Goal: Communication & Community: Connect with others

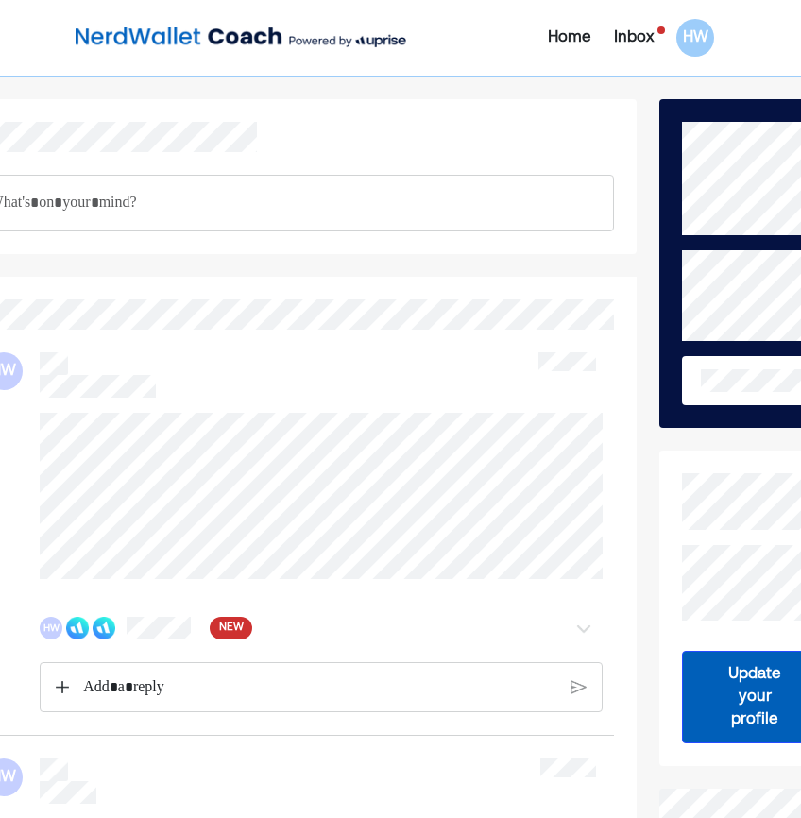
click at [637, 38] on div "Inbox" at bounding box center [634, 37] width 40 height 23
click at [620, 45] on div "Inbox" at bounding box center [634, 37] width 40 height 23
click at [635, 37] on div "Inbox" at bounding box center [634, 37] width 40 height 23
click at [636, 39] on div "Inbox" at bounding box center [634, 37] width 40 height 23
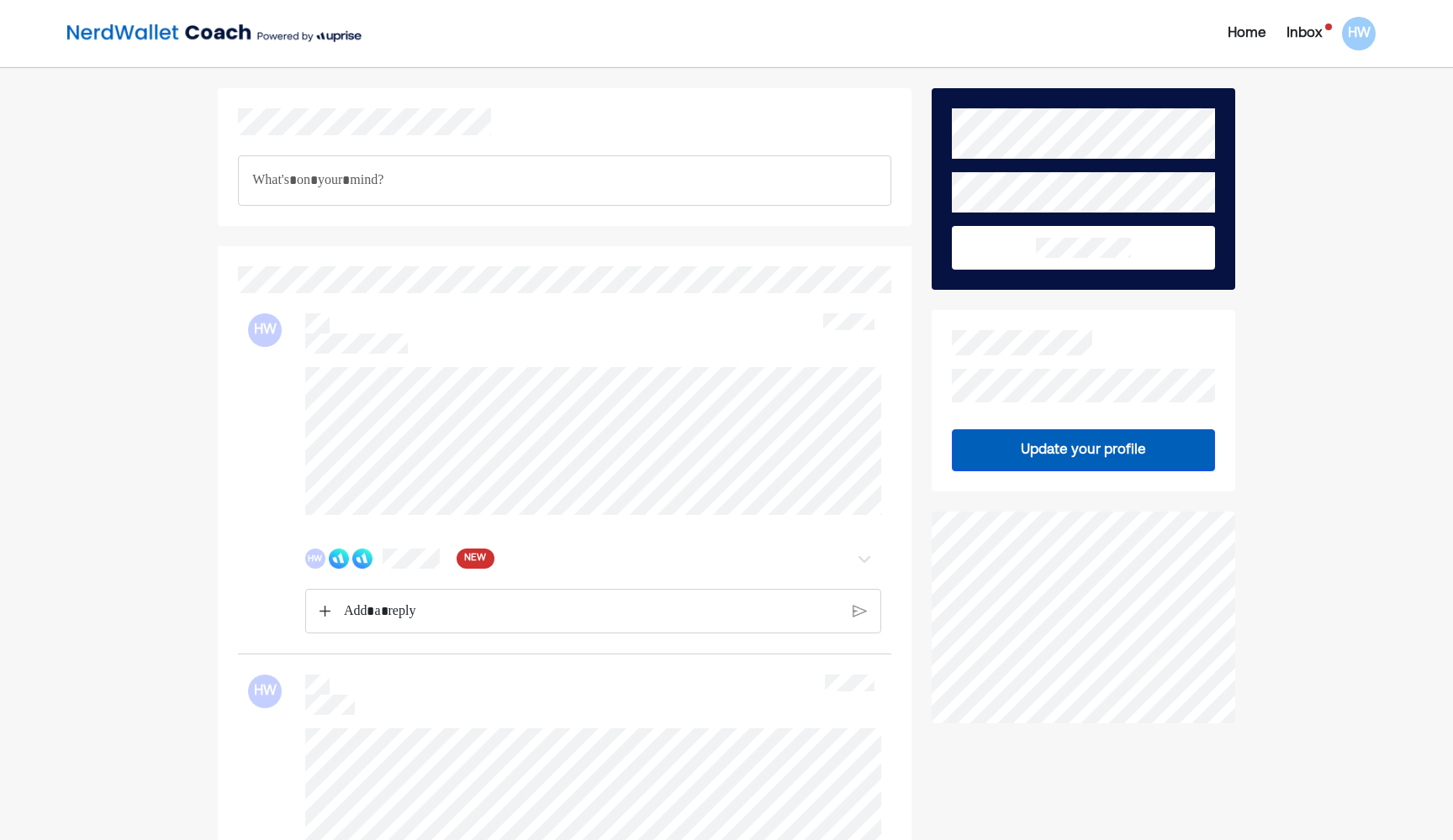
click at [712, 36] on div "Inbox" at bounding box center [1304, 33] width 36 height 20
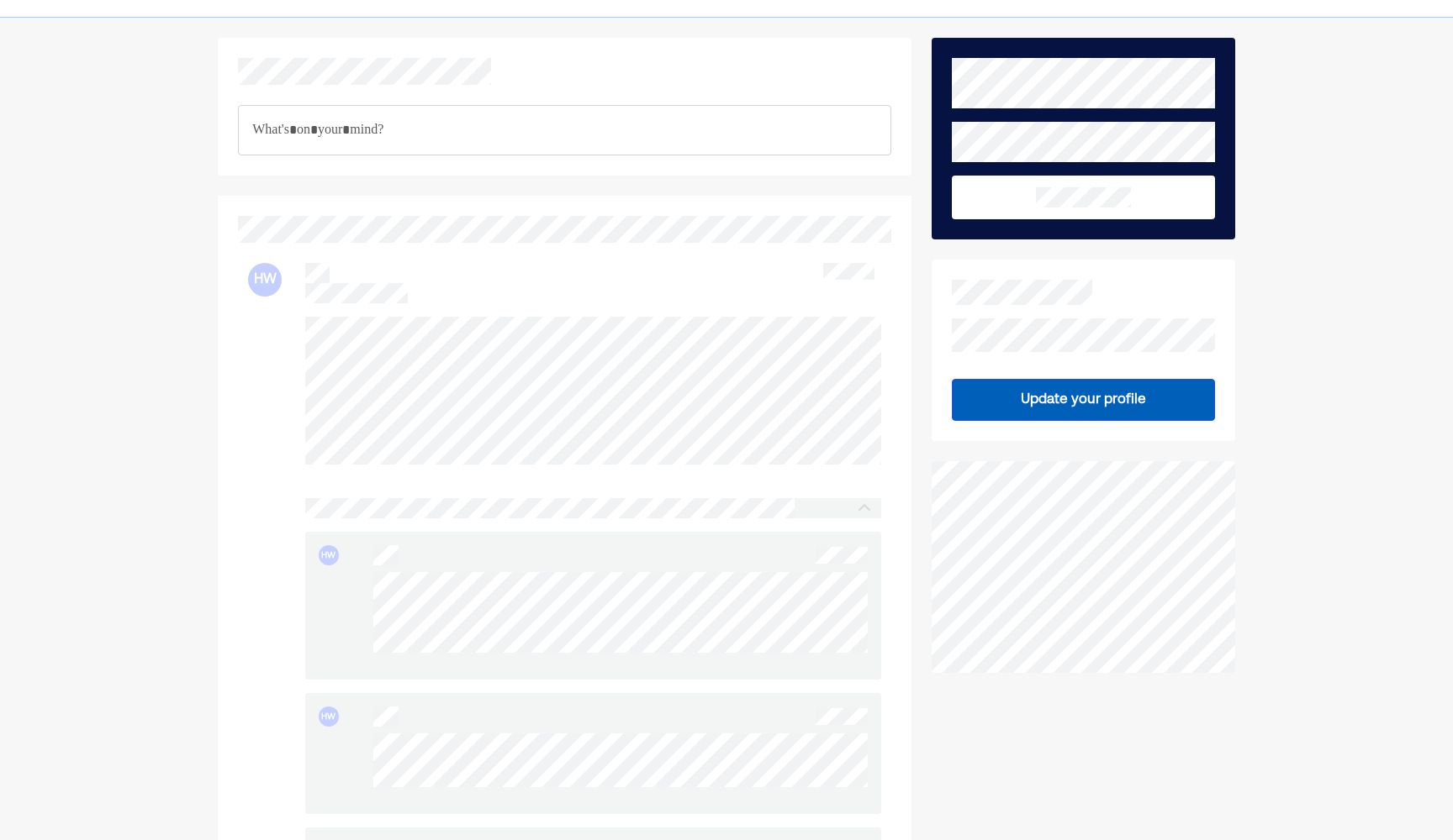
scroll to position [49, 0]
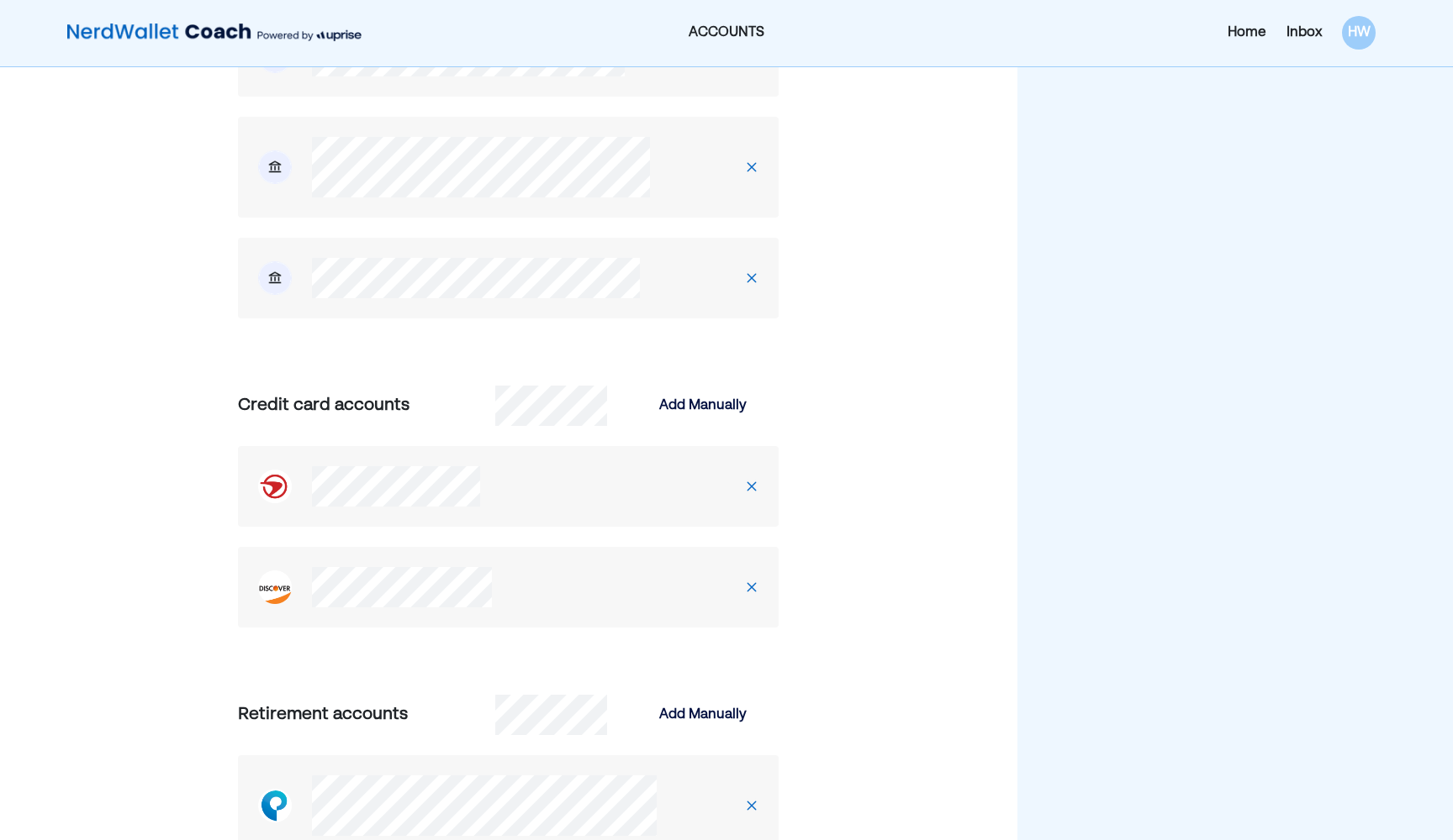
scroll to position [1255, 0]
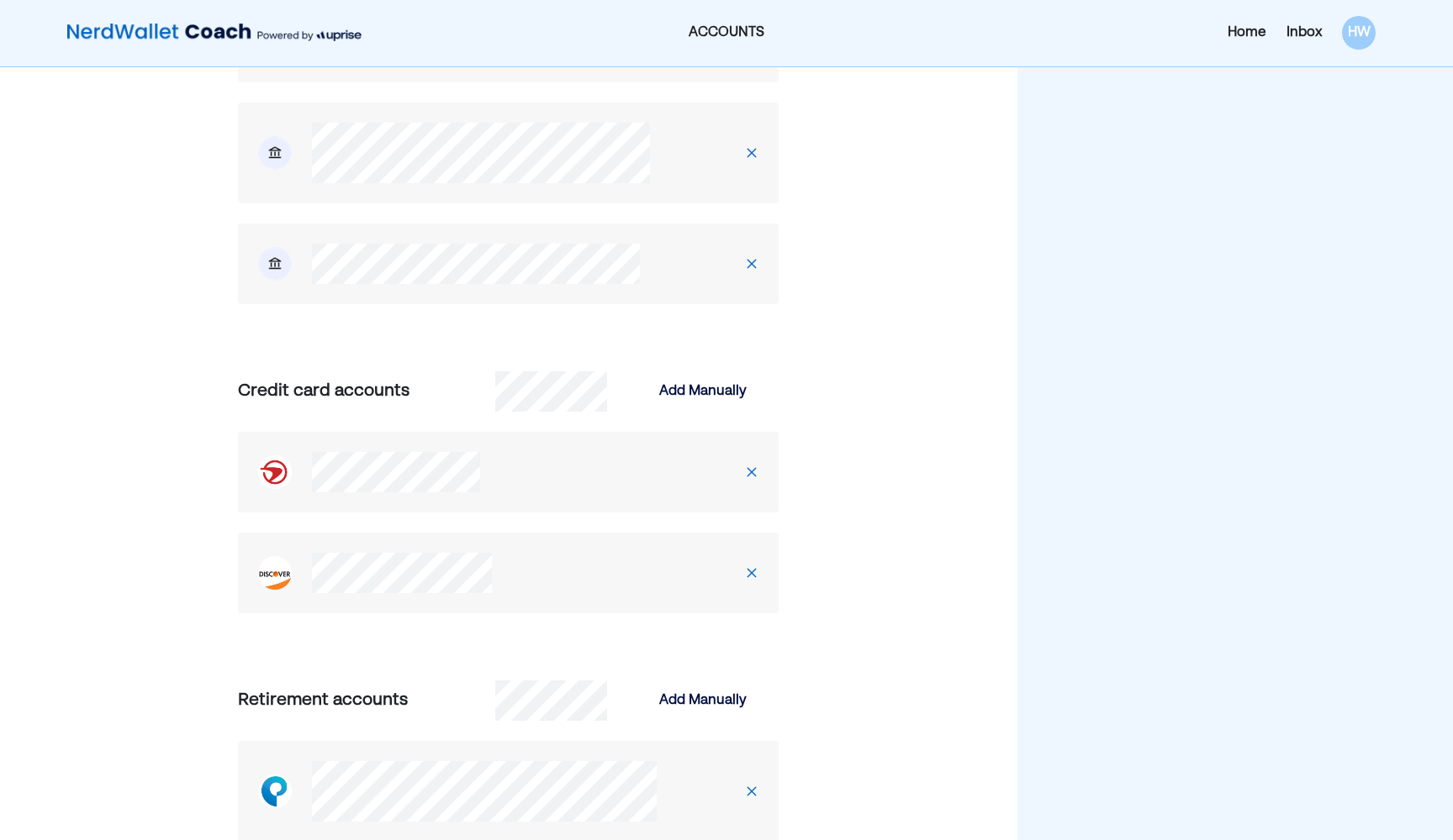
click at [636, 478] on div at bounding box center [440, 472] width 405 height 40
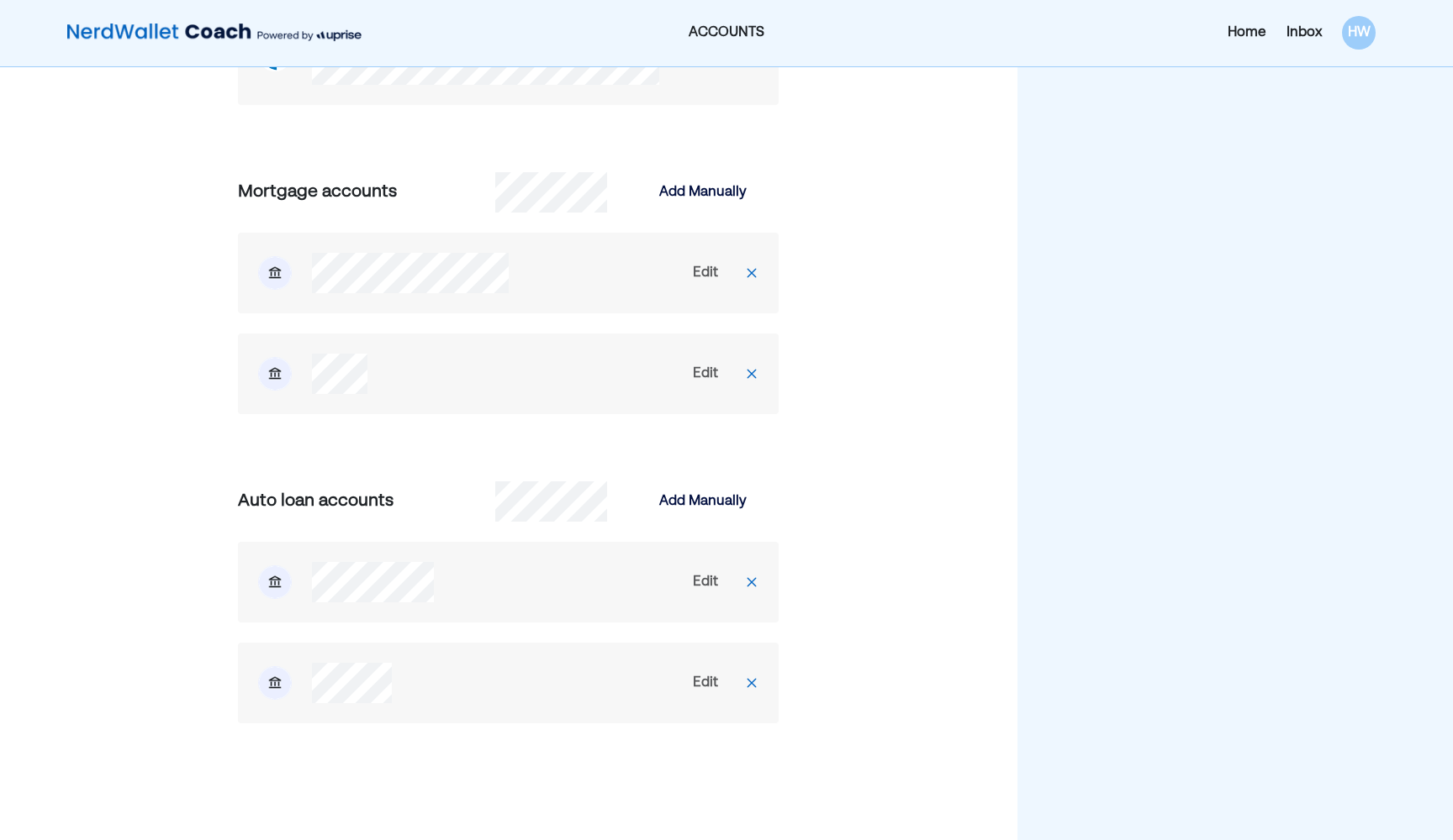
scroll to position [2118, 0]
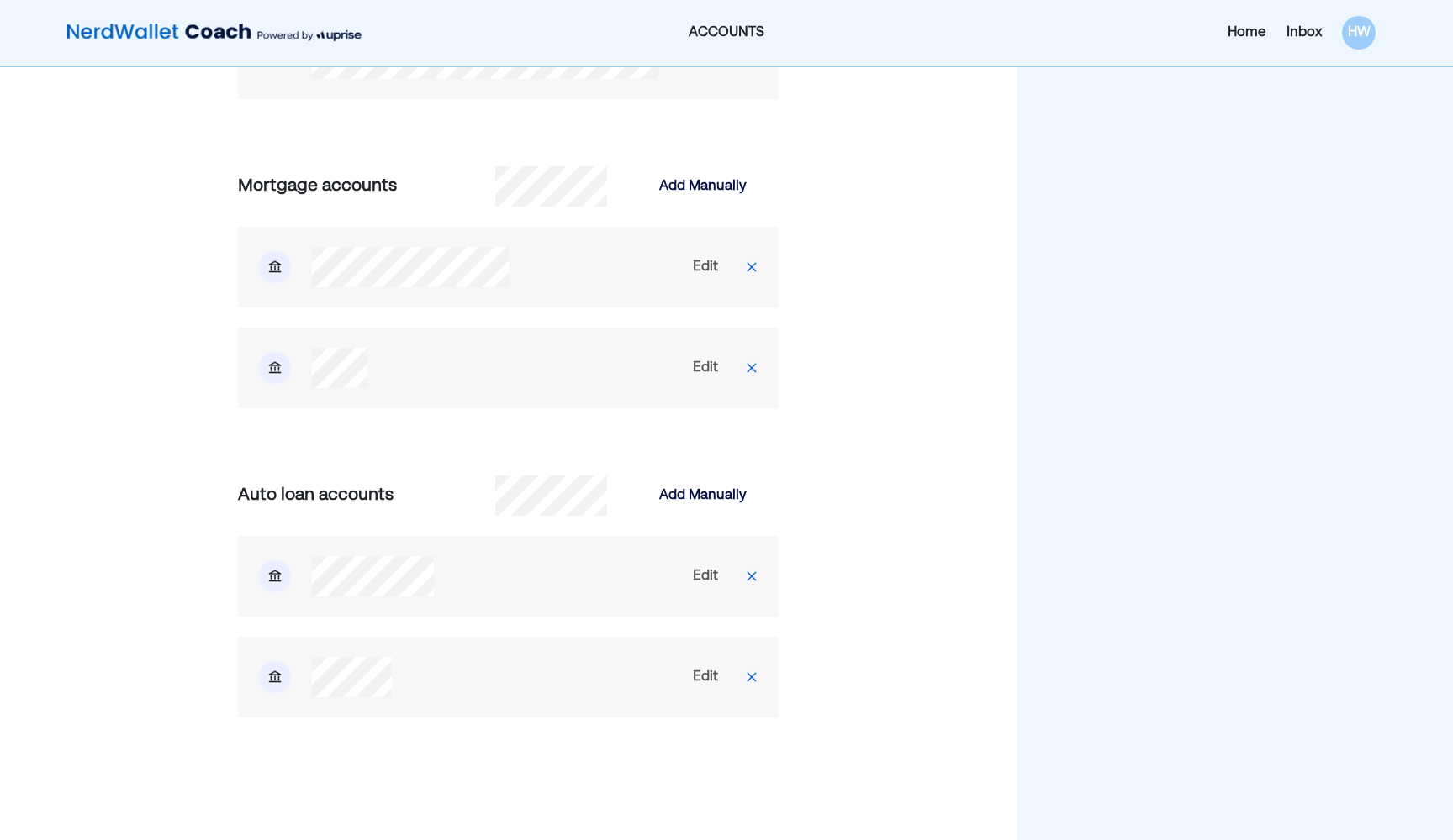
click at [508, 685] on div at bounding box center [440, 676] width 405 height 40
click at [712, 574] on img at bounding box center [751, 576] width 13 height 13
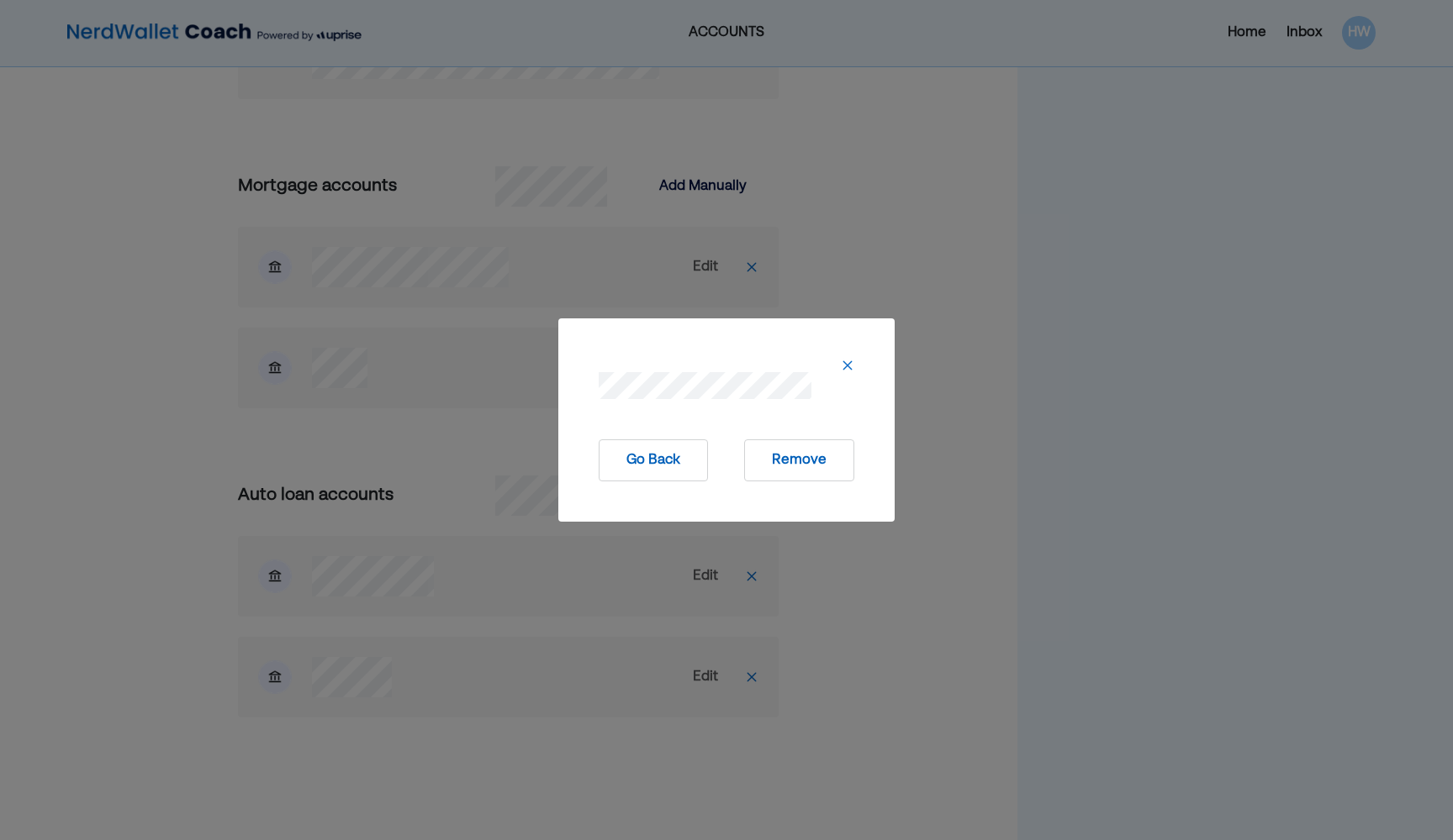
click at [712, 450] on button "Remove" at bounding box center [800, 460] width 110 height 42
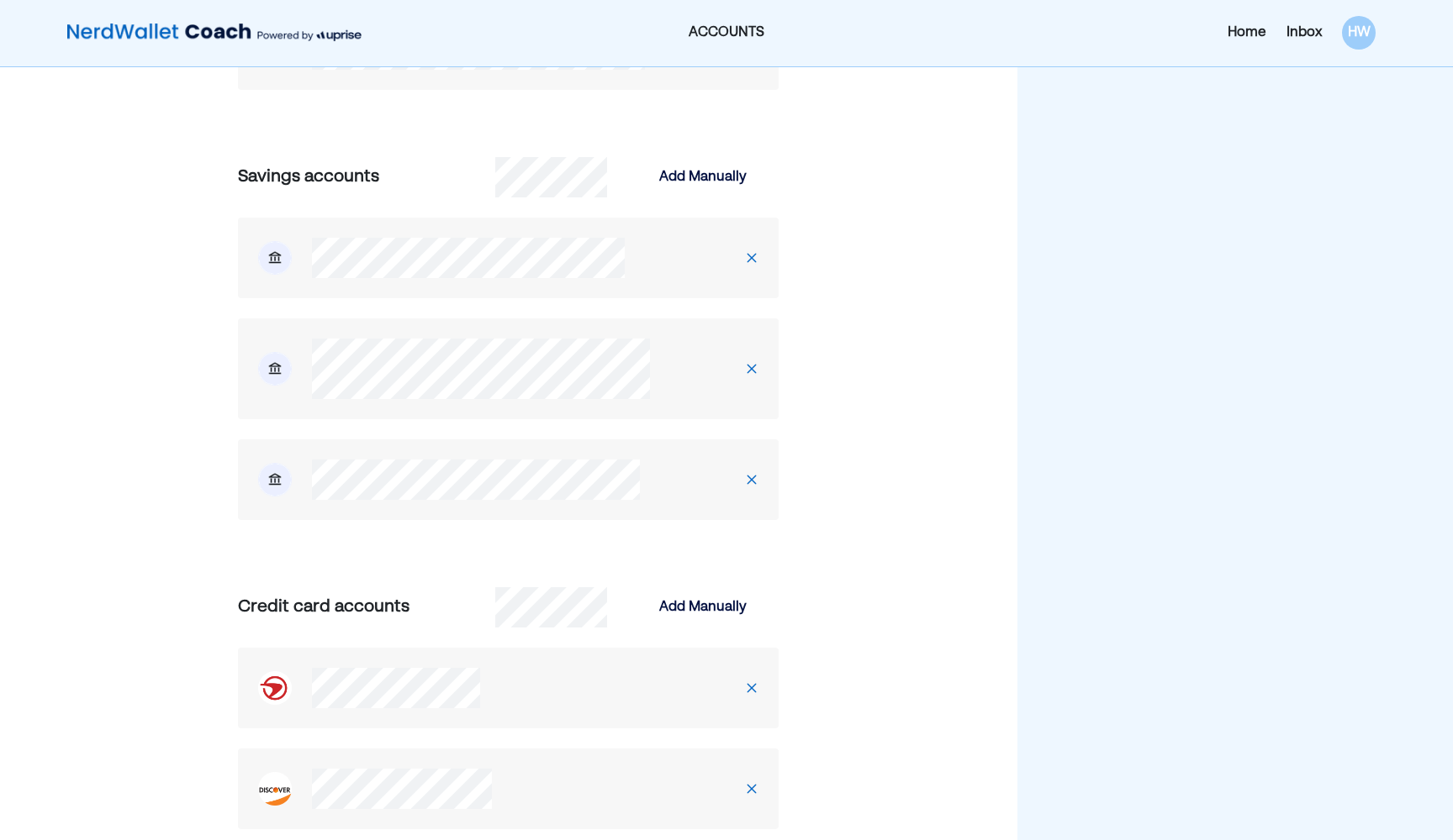
scroll to position [1025, 0]
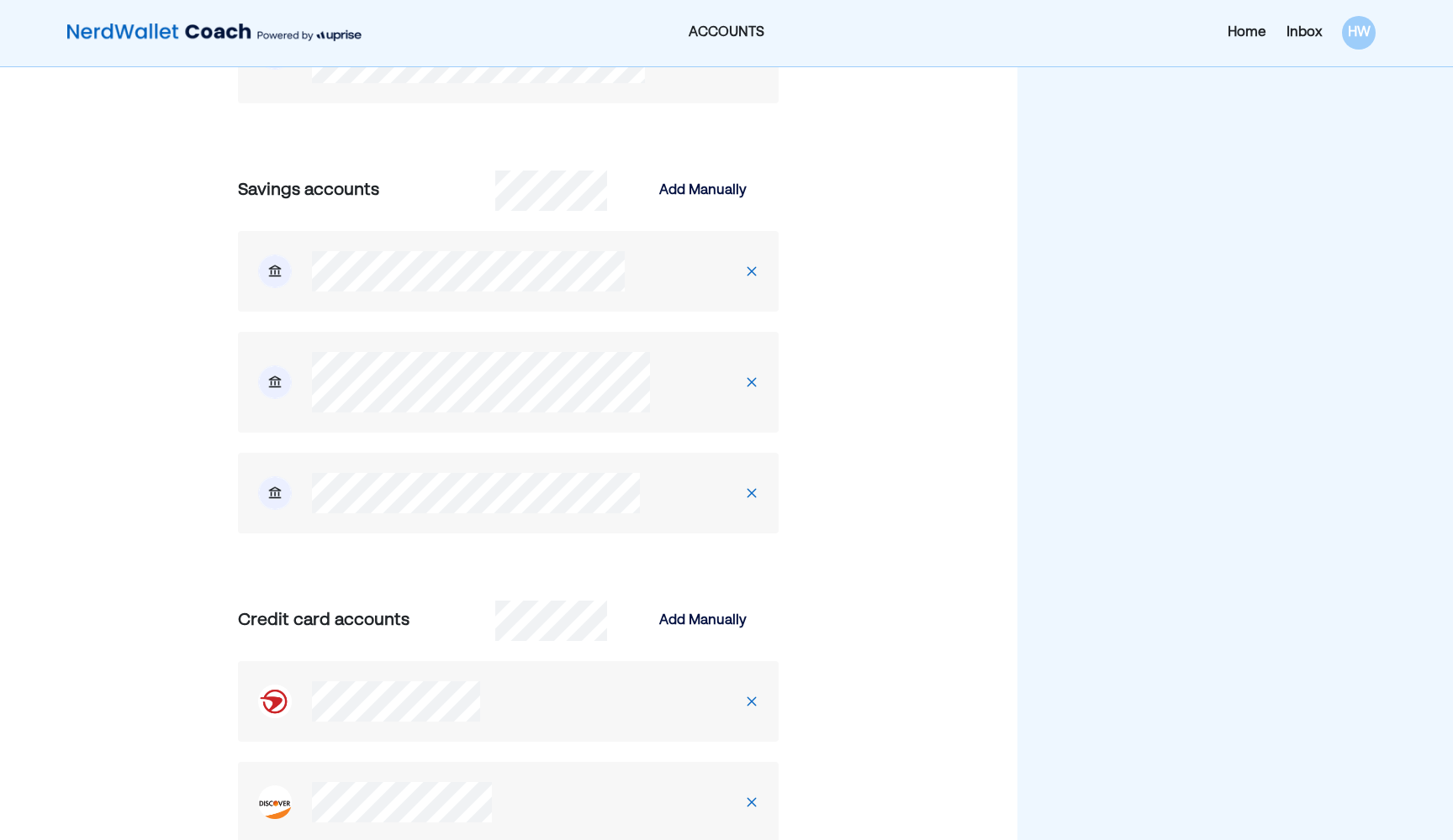
click at [712, 265] on img at bounding box center [751, 271] width 13 height 13
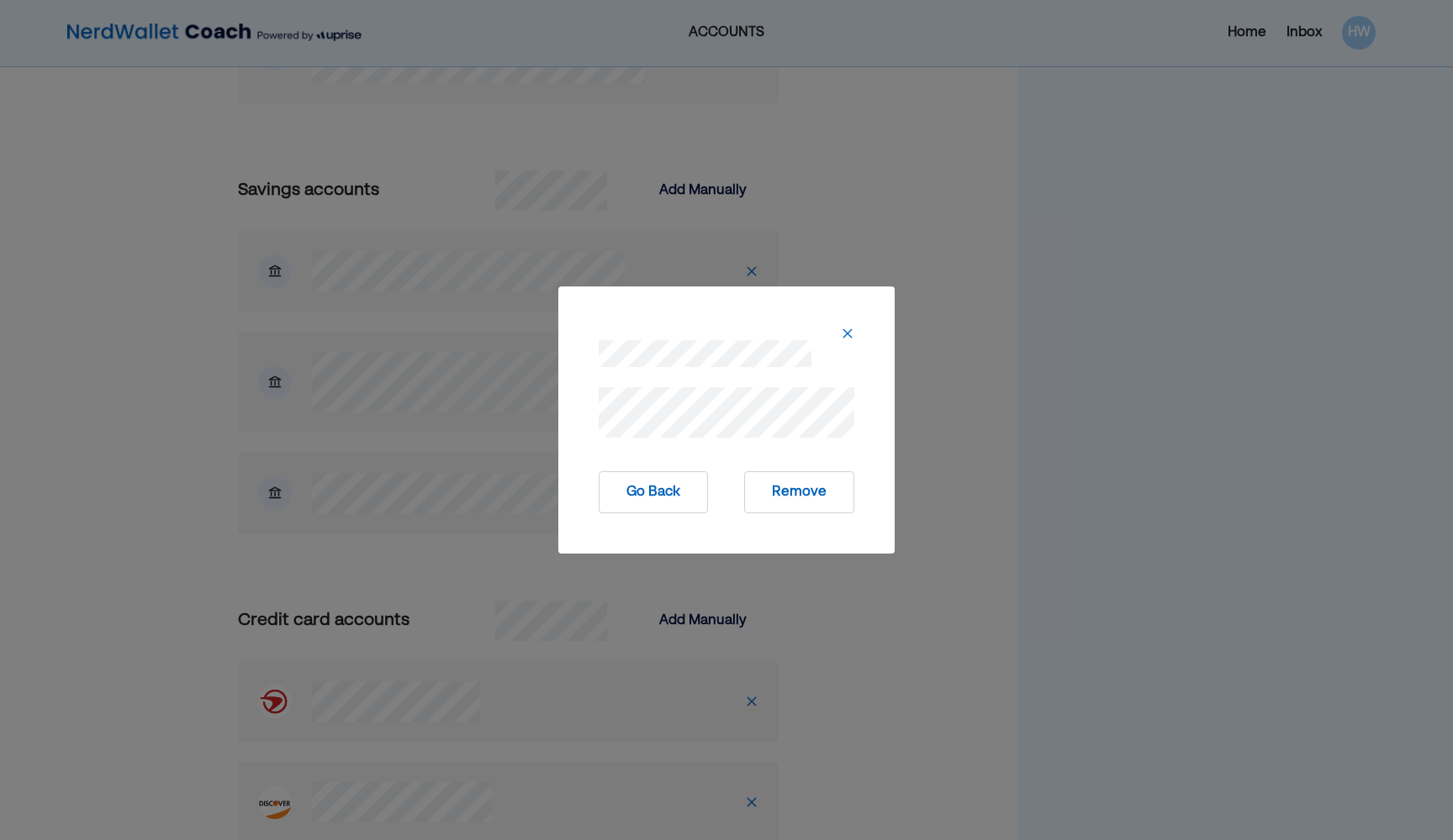
click at [712, 489] on button "Remove" at bounding box center [800, 492] width 110 height 42
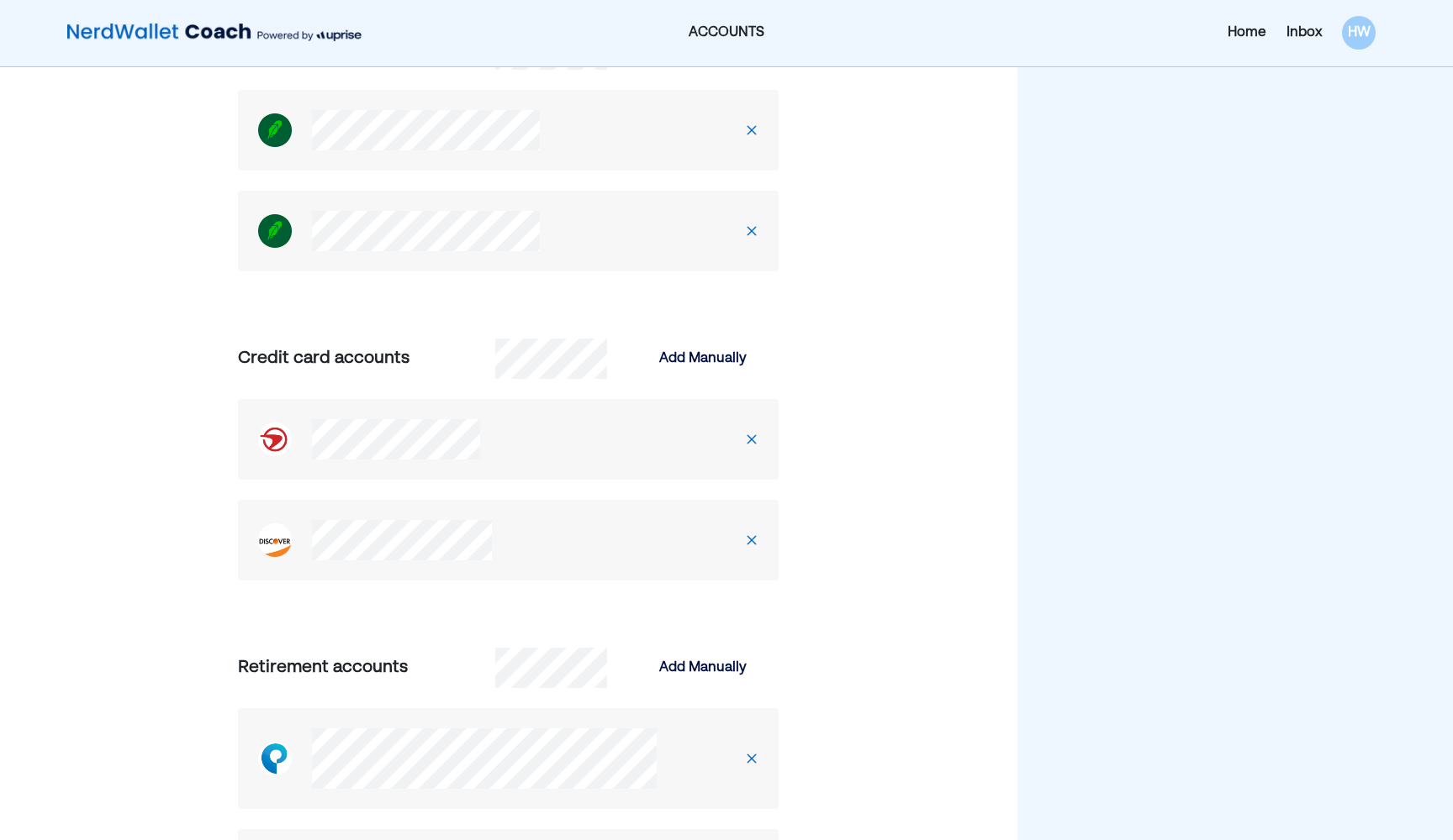
scroll to position [377, 0]
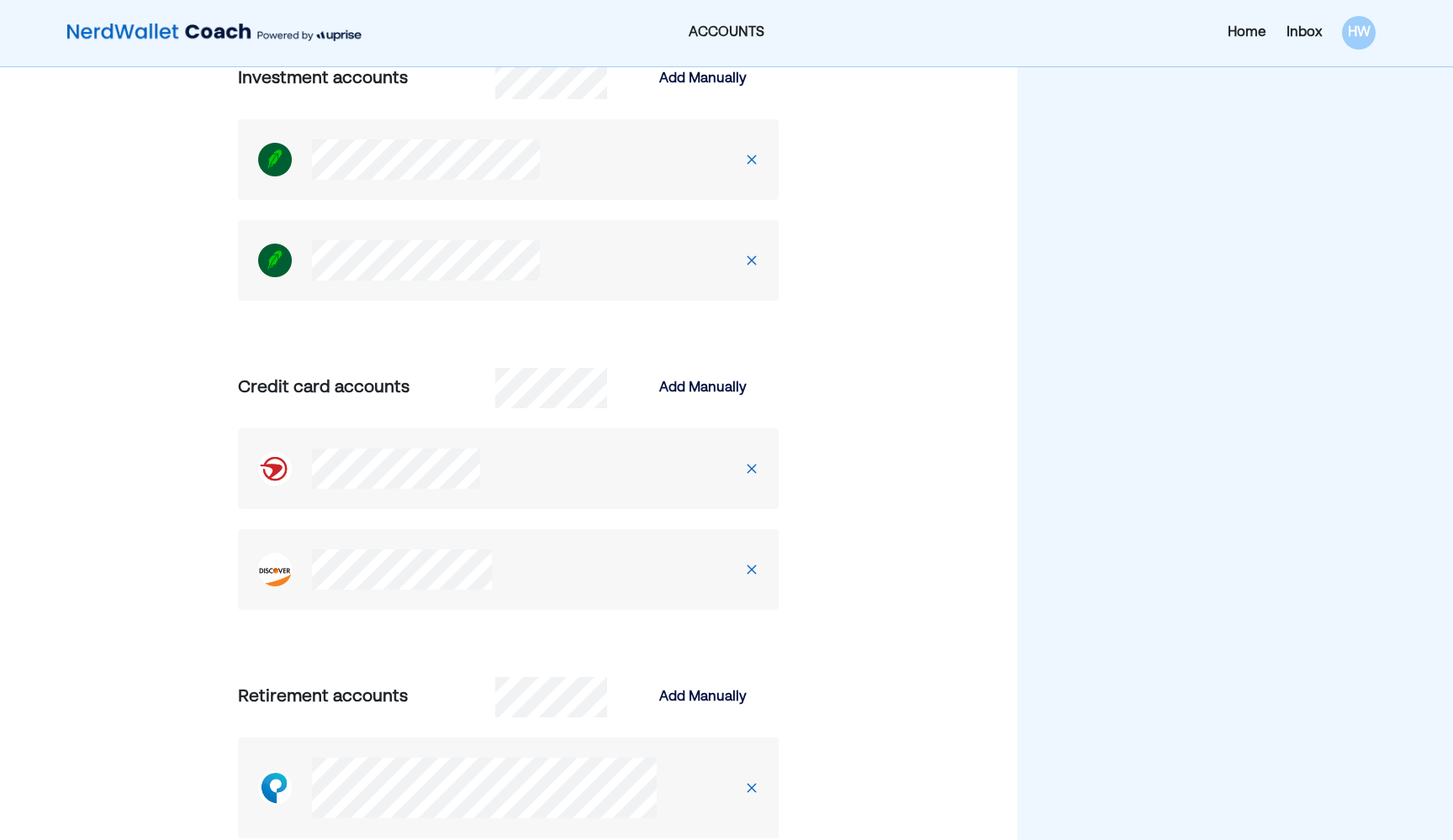
click at [621, 474] on div at bounding box center [440, 468] width 405 height 40
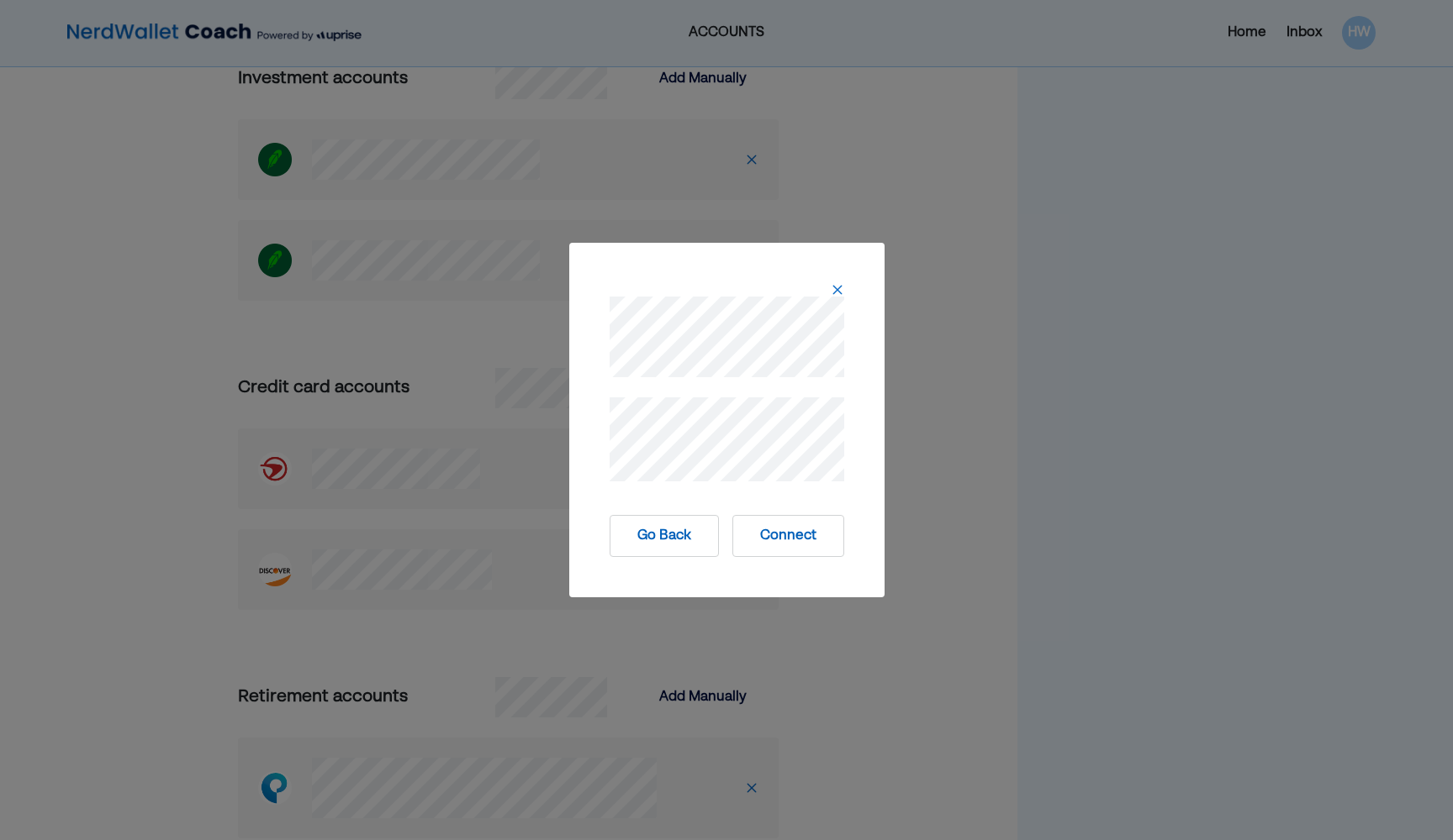
click at [712, 285] on img at bounding box center [837, 289] width 13 height 13
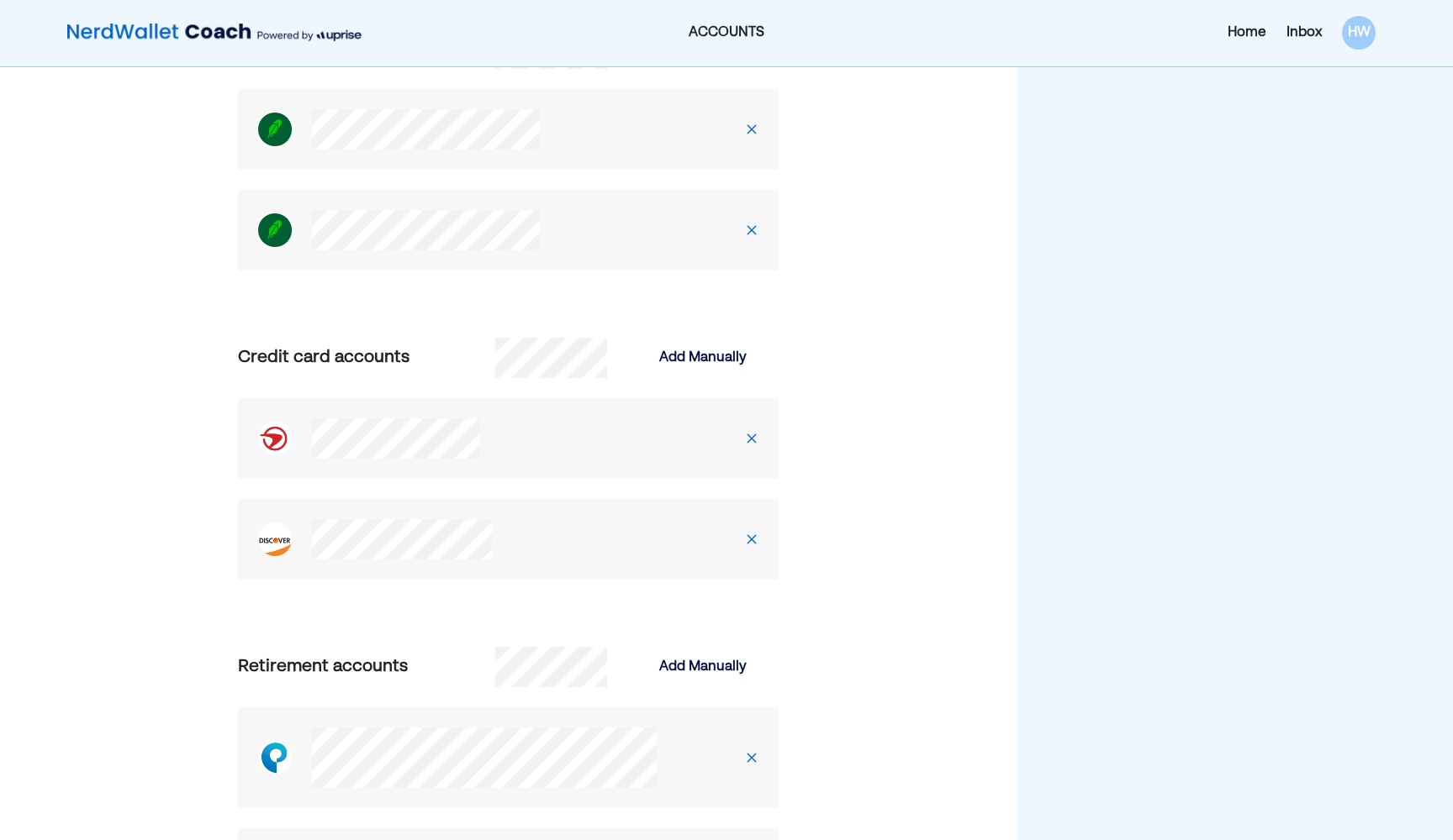
scroll to position [415, 0]
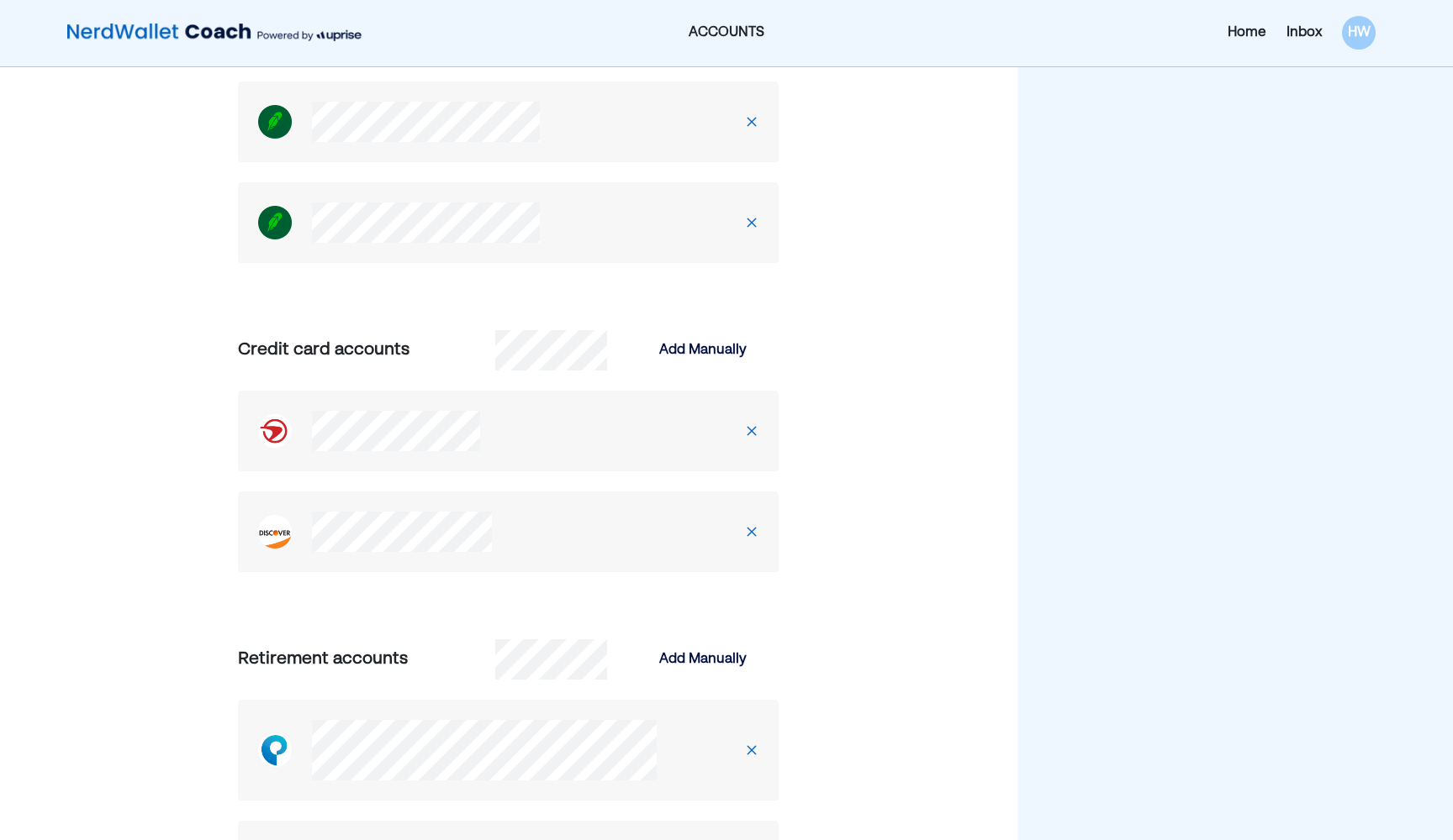
click at [272, 434] on img at bounding box center [275, 432] width 34 height 34
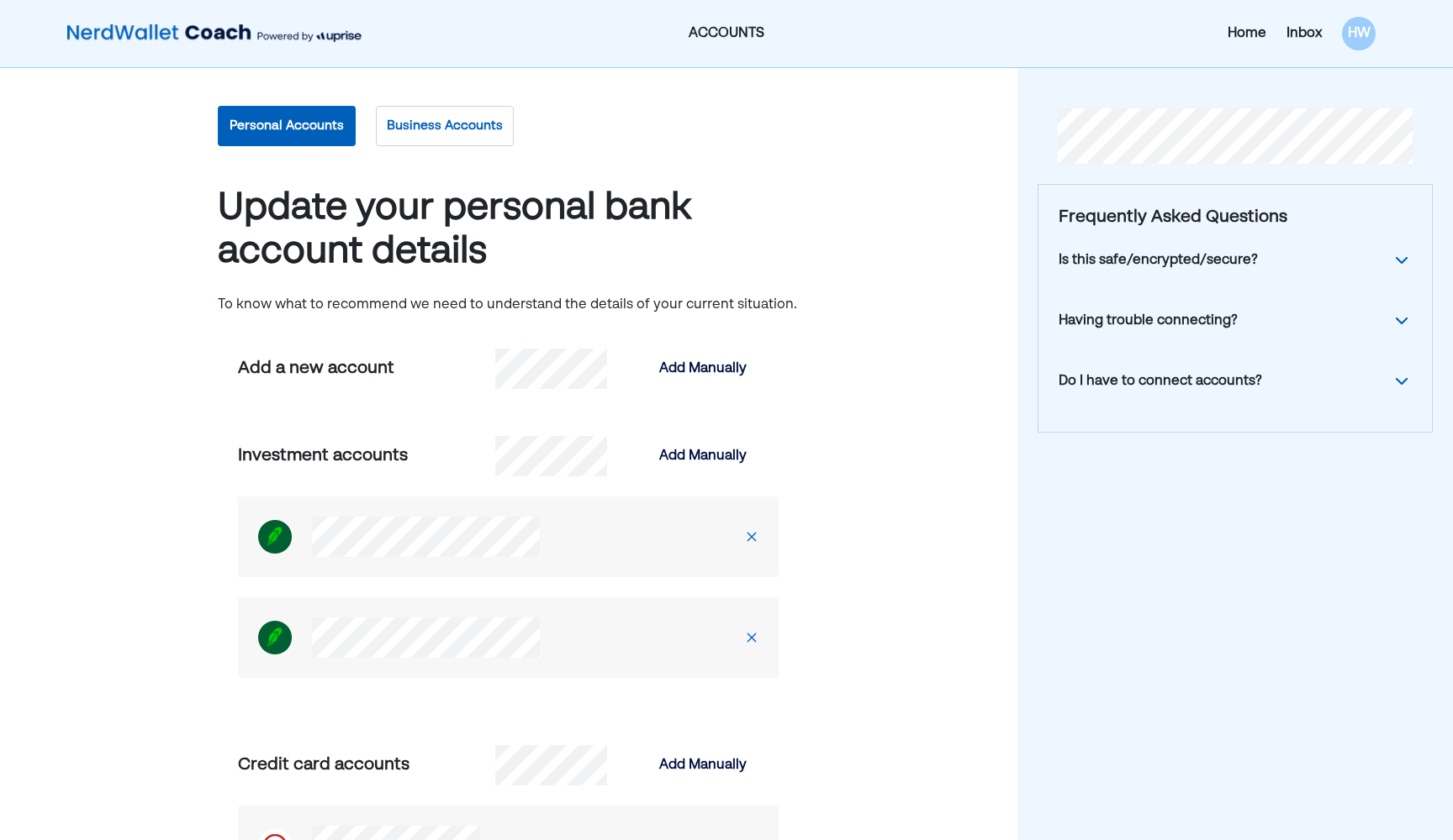
scroll to position [0, 0]
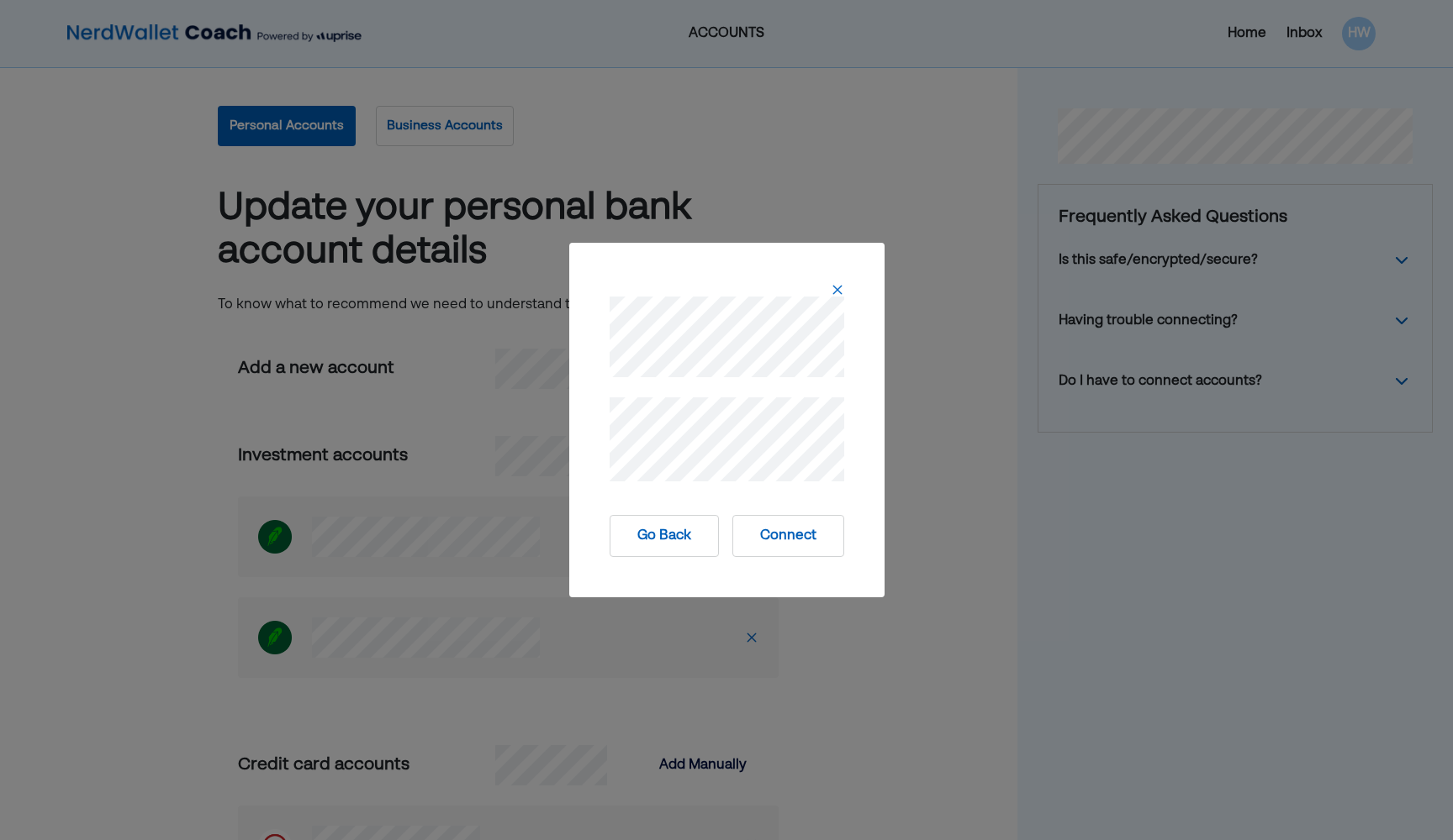
click at [712, 538] on button "Connect" at bounding box center [788, 536] width 112 height 42
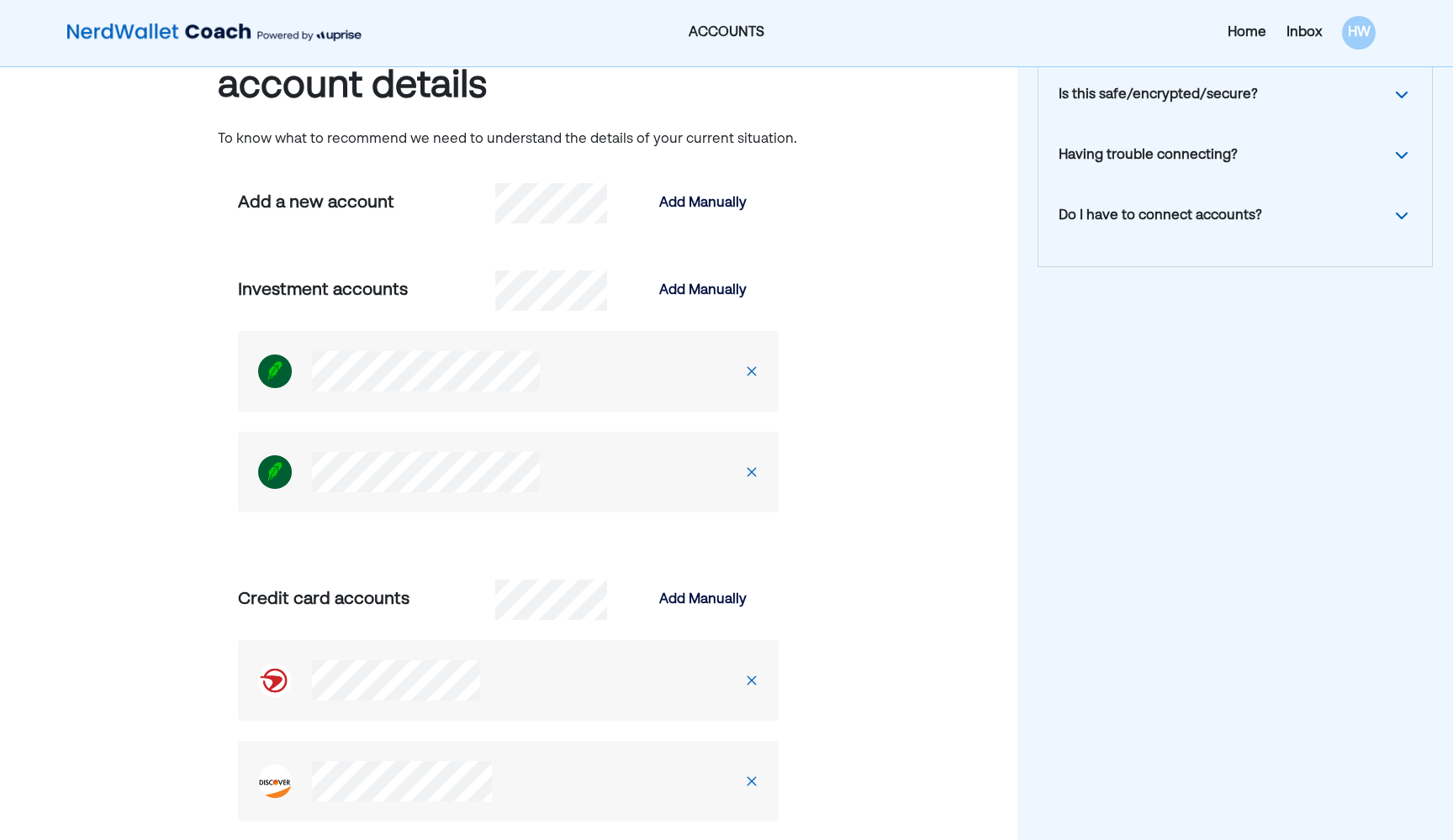
scroll to position [154, 0]
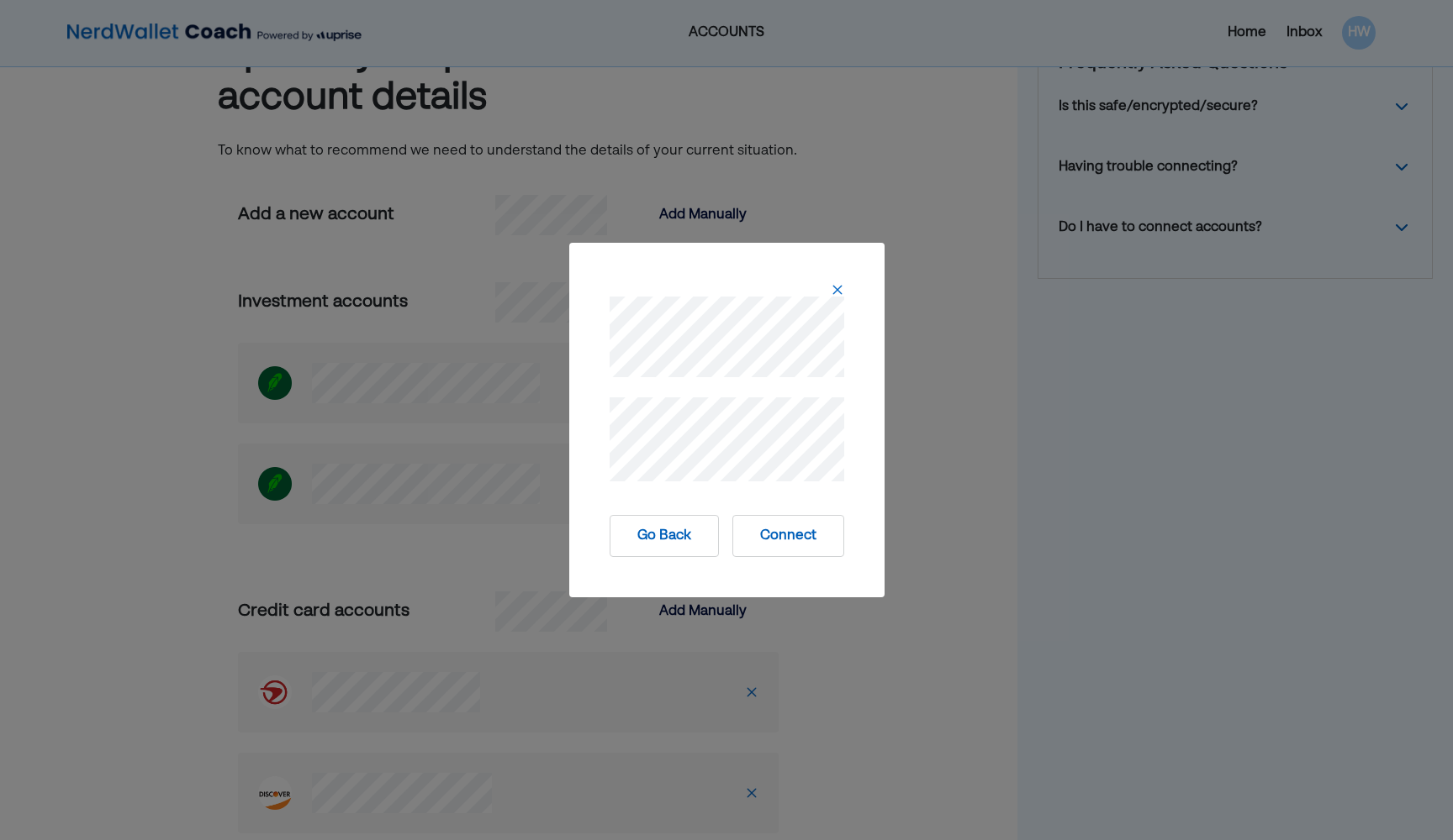
click at [712, 533] on button "Connect" at bounding box center [788, 536] width 112 height 42
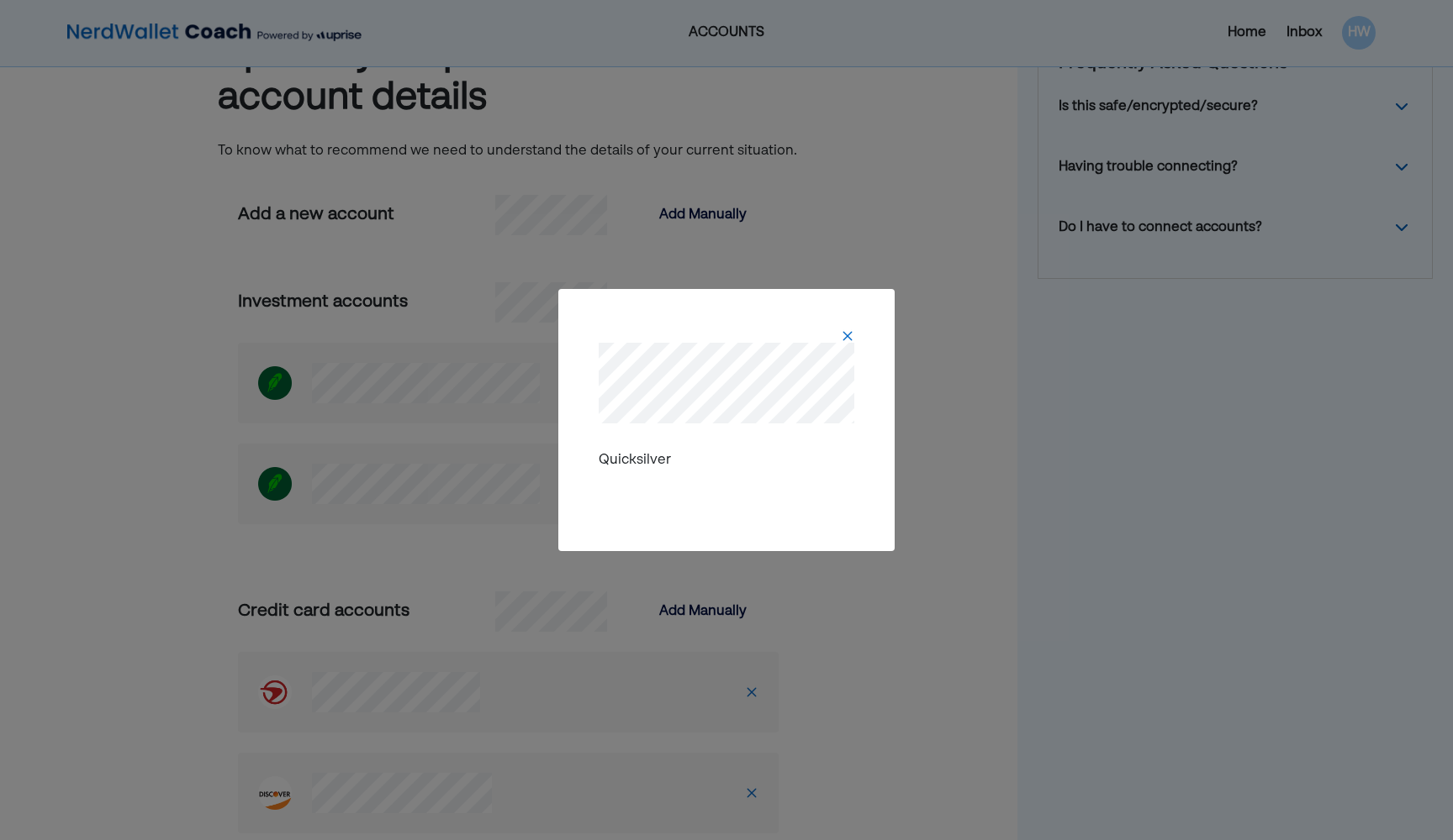
click at [712, 328] on div at bounding box center [726, 369] width 296 height 121
click at [712, 338] on img at bounding box center [847, 335] width 13 height 13
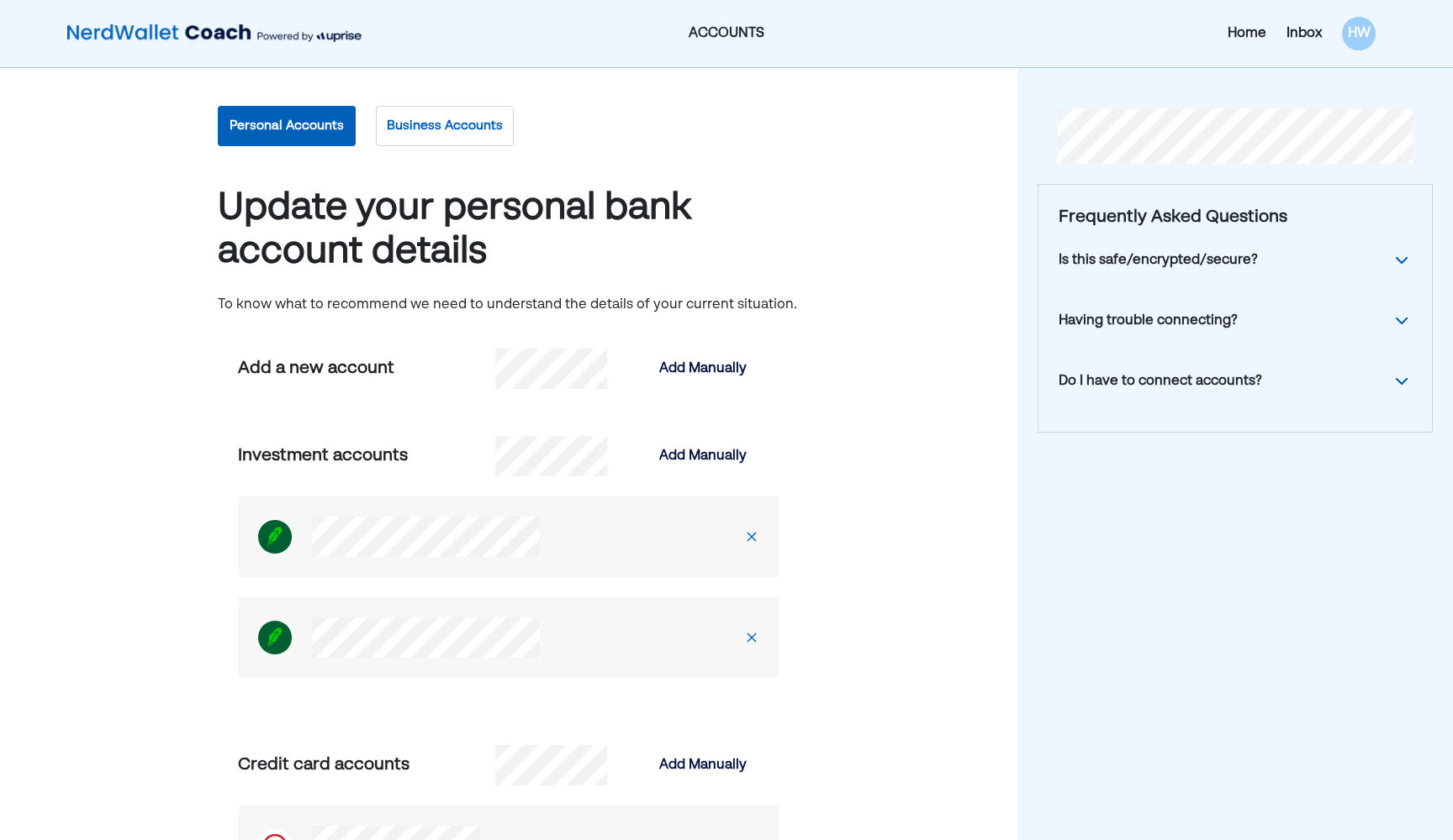
scroll to position [0, 0]
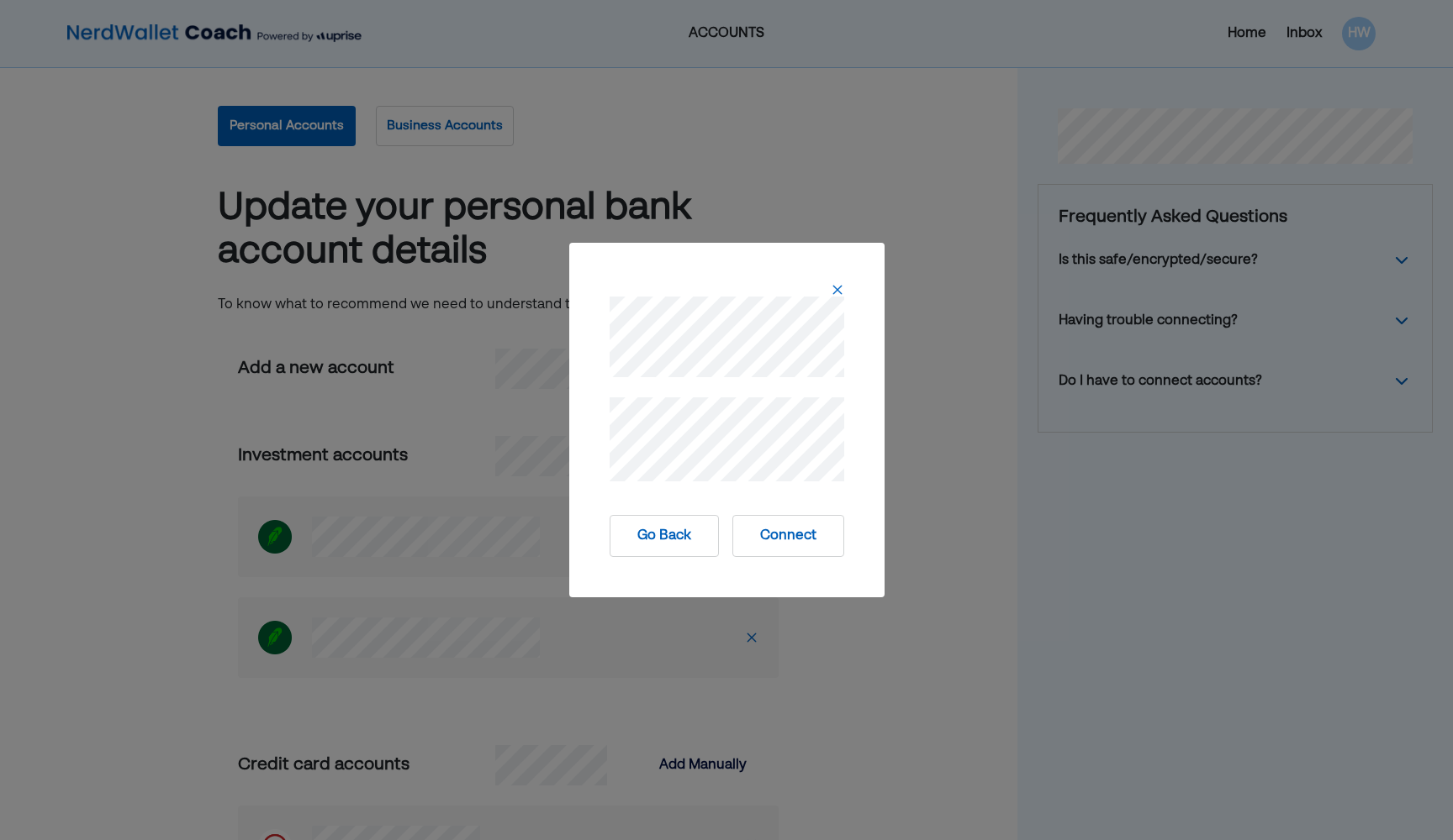
click at [712, 545] on button "Connect" at bounding box center [788, 536] width 112 height 42
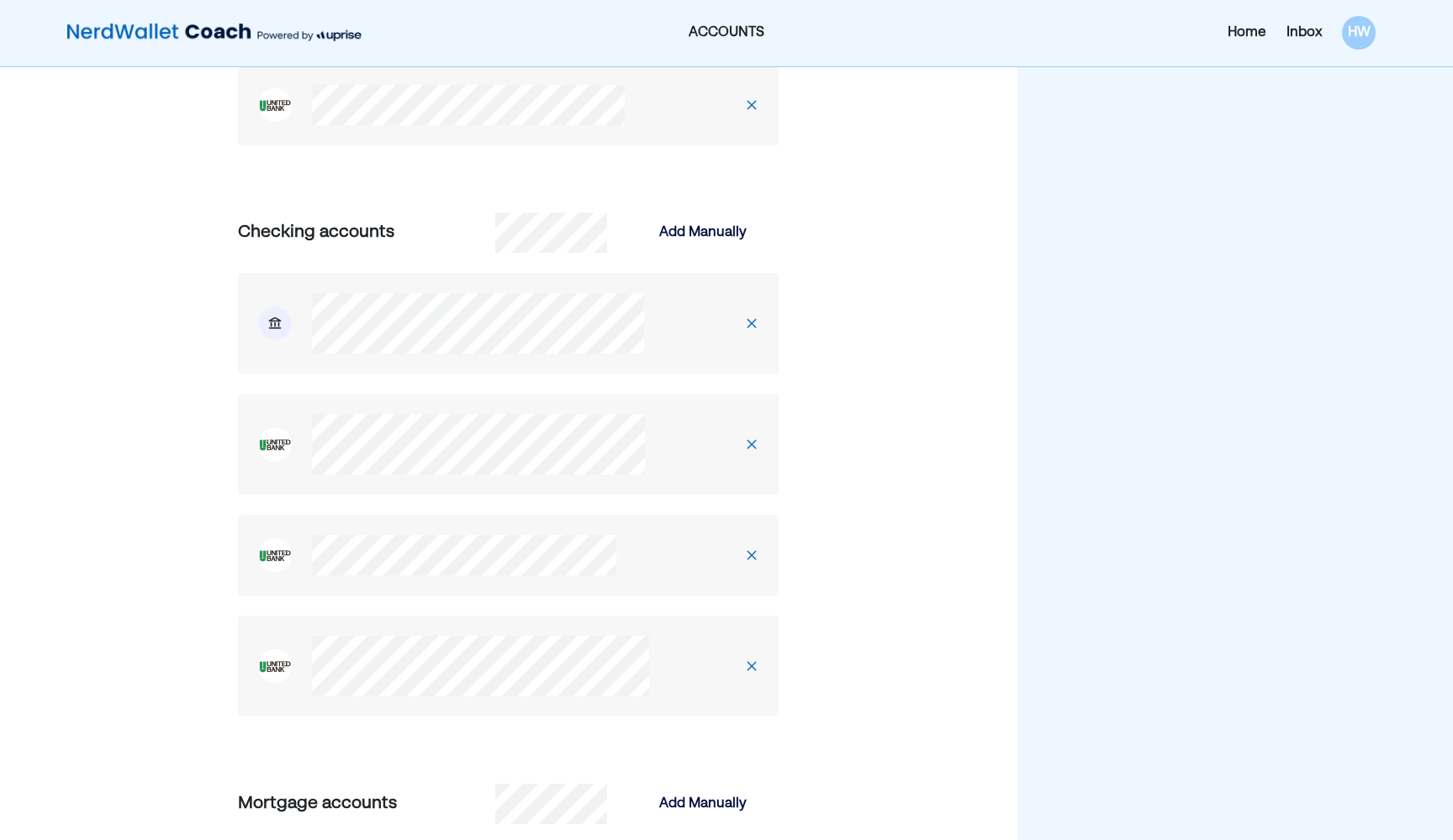
scroll to position [1926, 0]
click at [712, 658] on img at bounding box center [751, 664] width 13 height 13
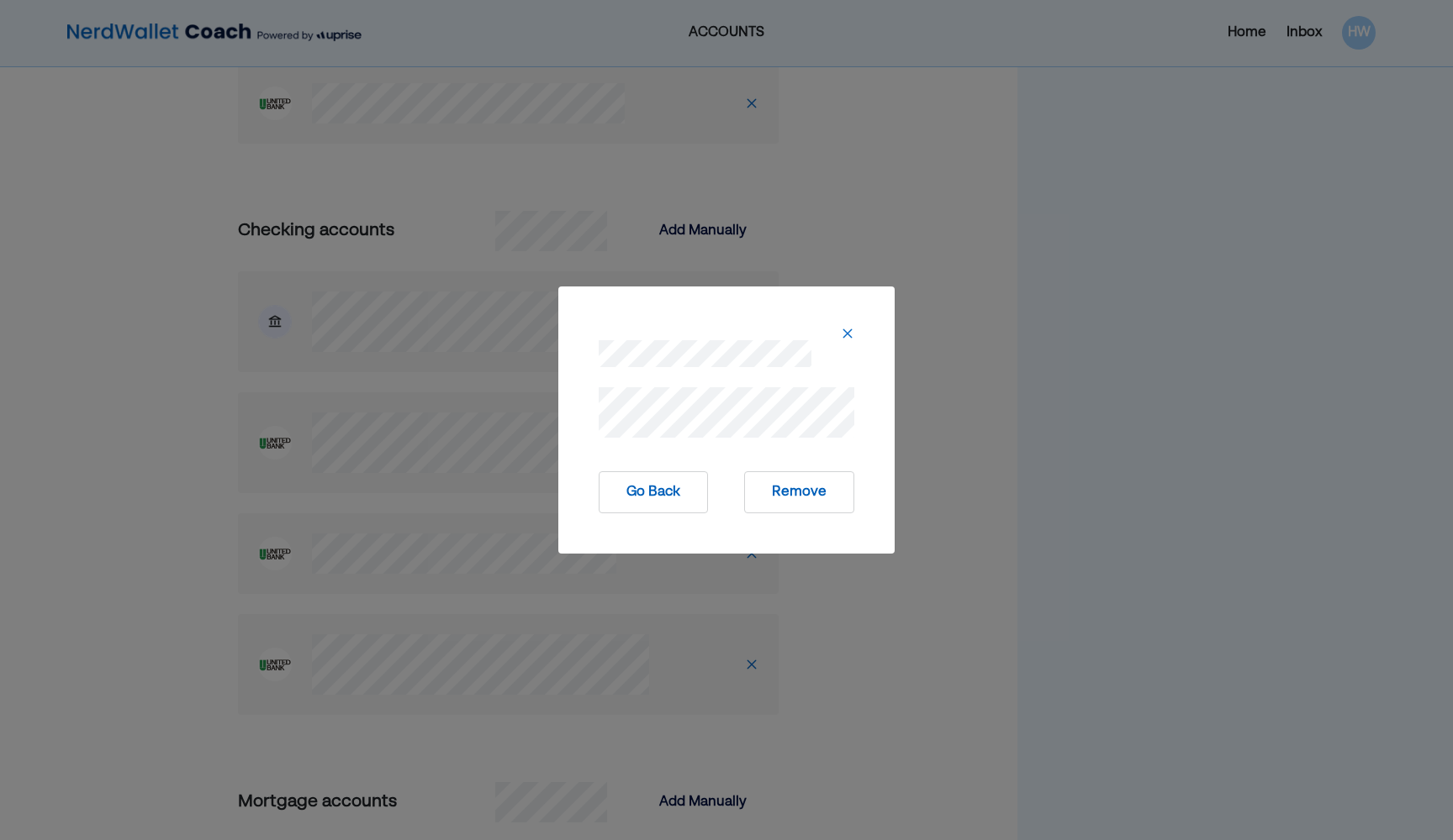
click at [712, 489] on button "Remove" at bounding box center [800, 492] width 110 height 42
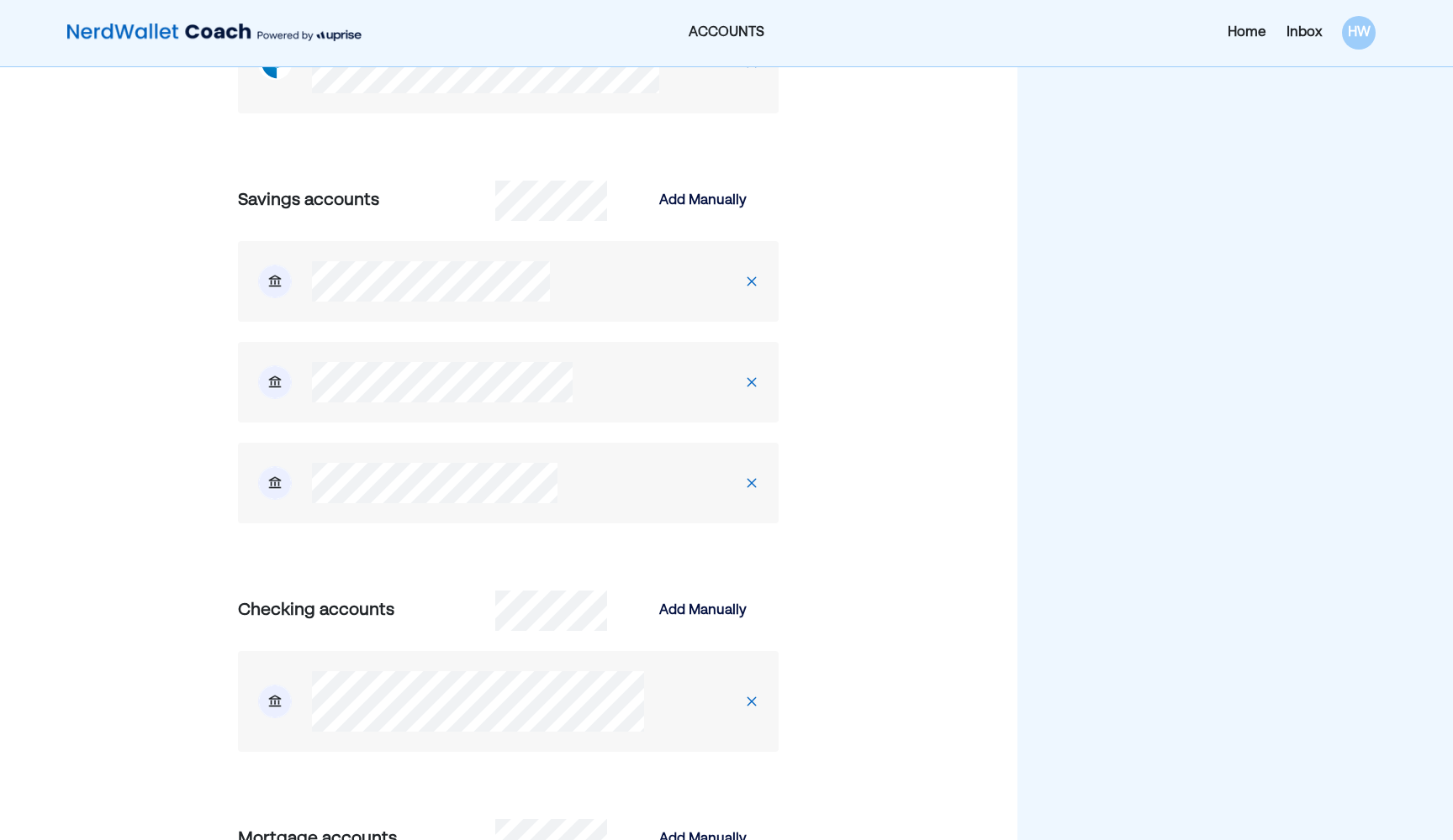
scroll to position [1222, 0]
click at [712, 483] on img at bounding box center [751, 484] width 13 height 13
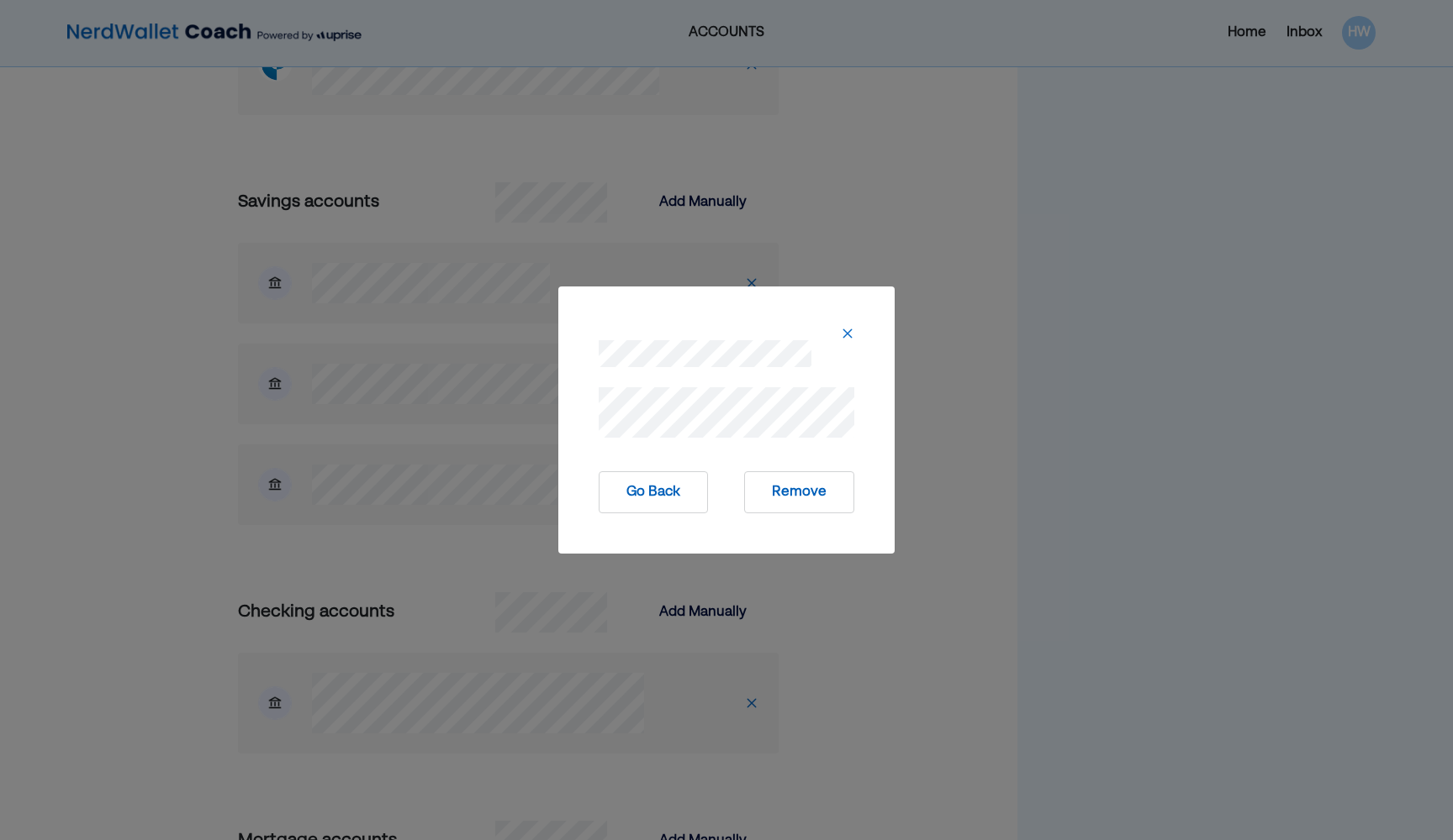
click at [712, 498] on button "Remove" at bounding box center [800, 492] width 110 height 42
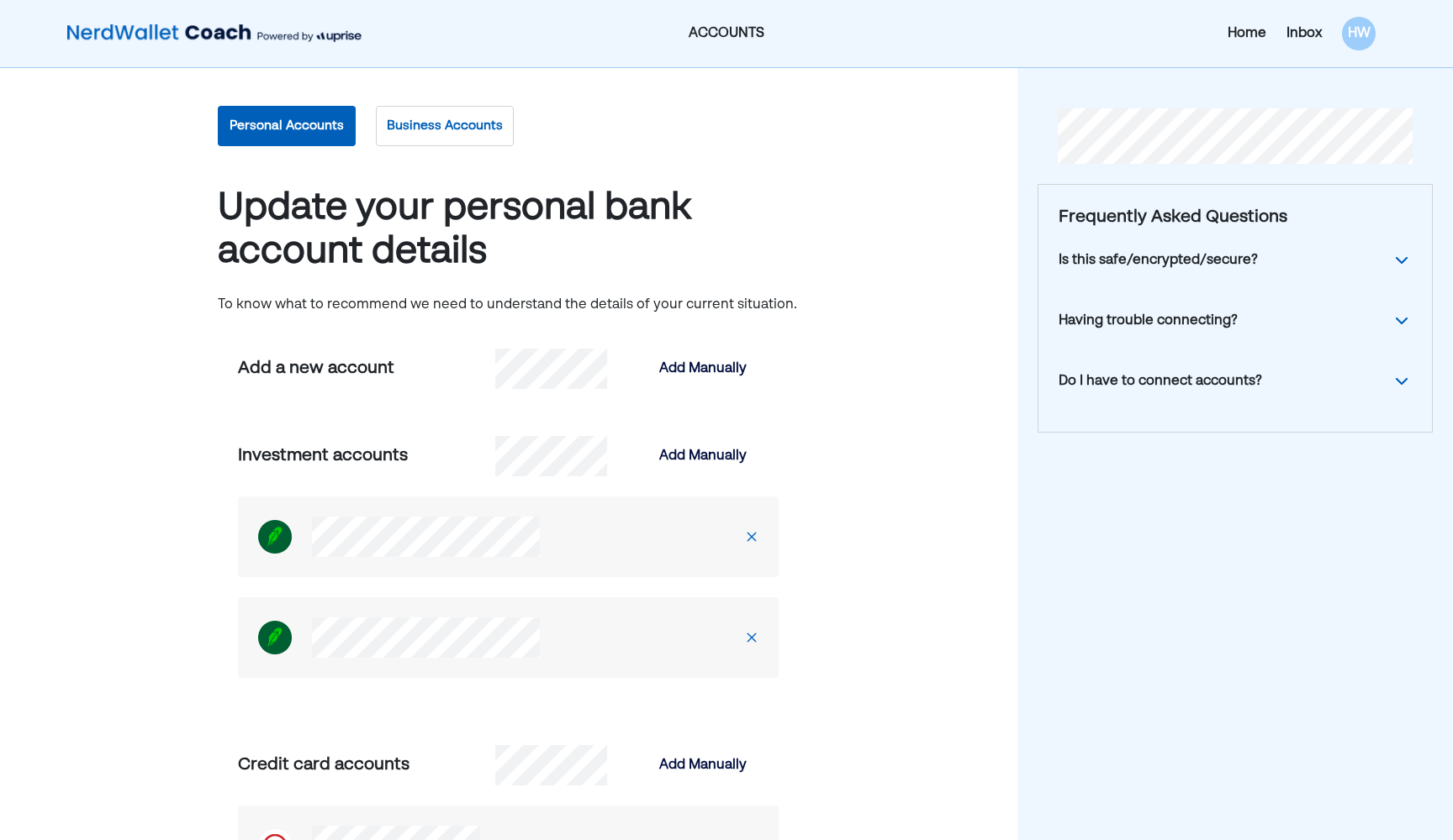
scroll to position [0, 0]
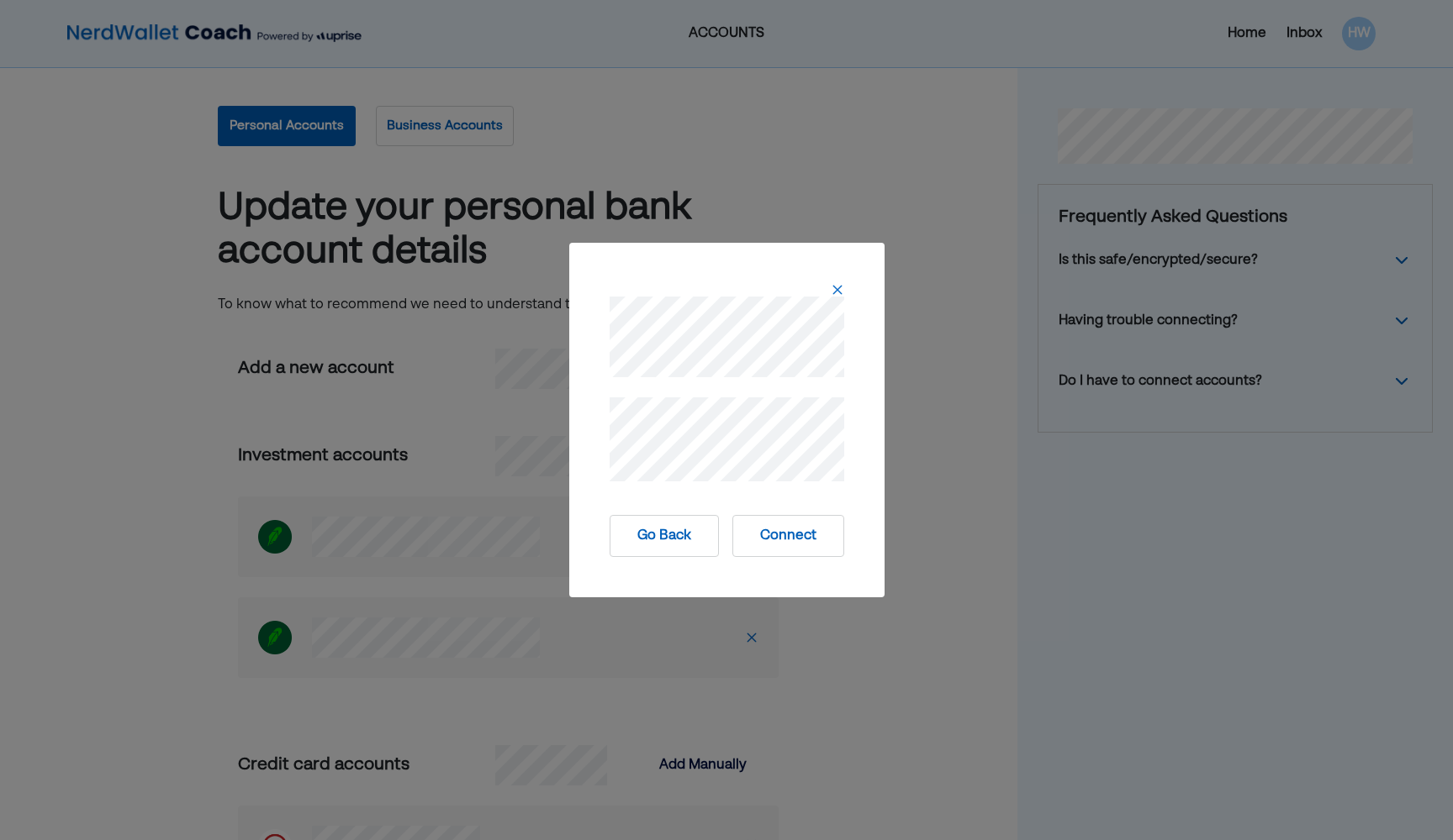
click at [712, 538] on button "Connect" at bounding box center [788, 536] width 112 height 42
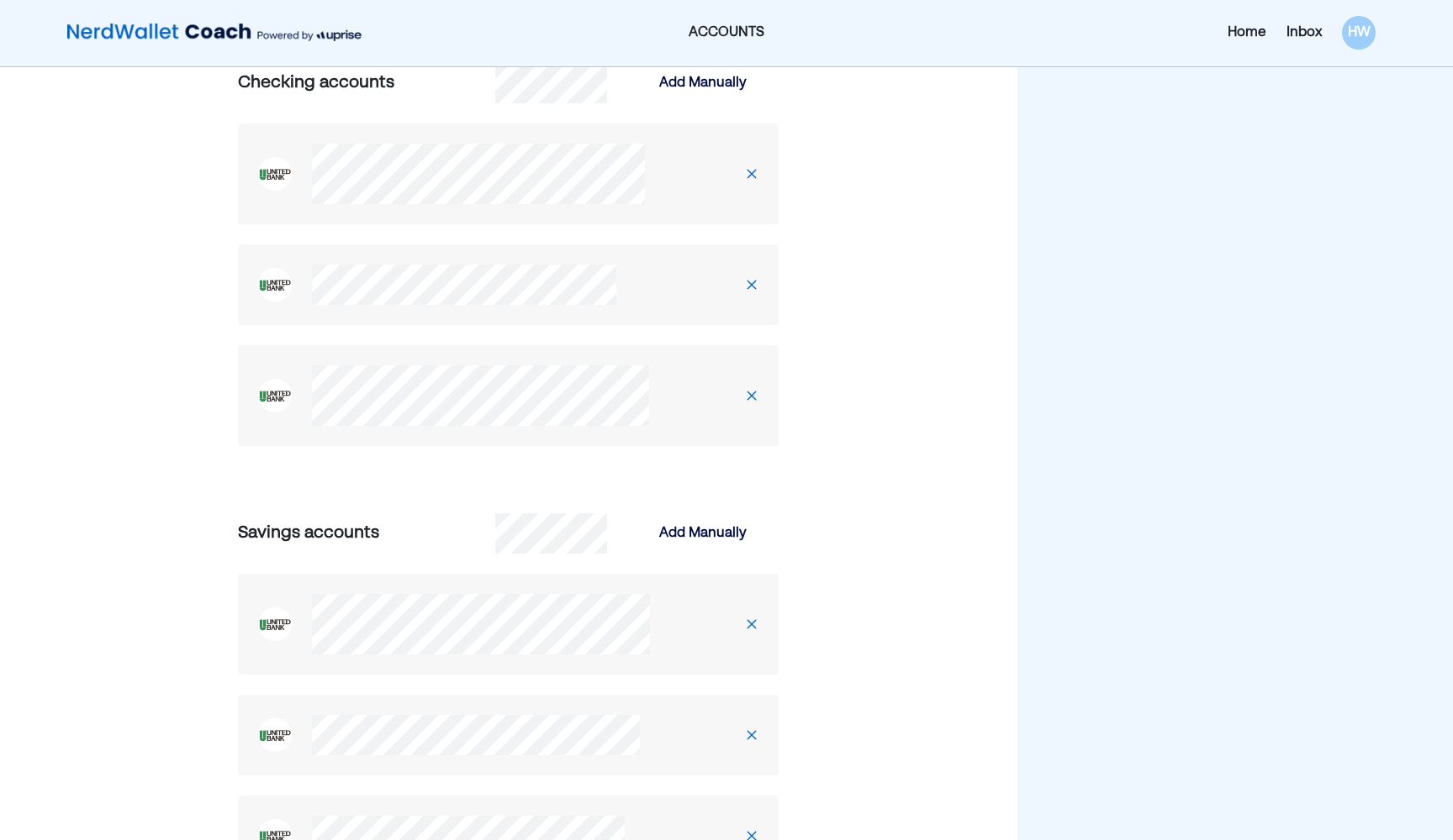
scroll to position [1310, 0]
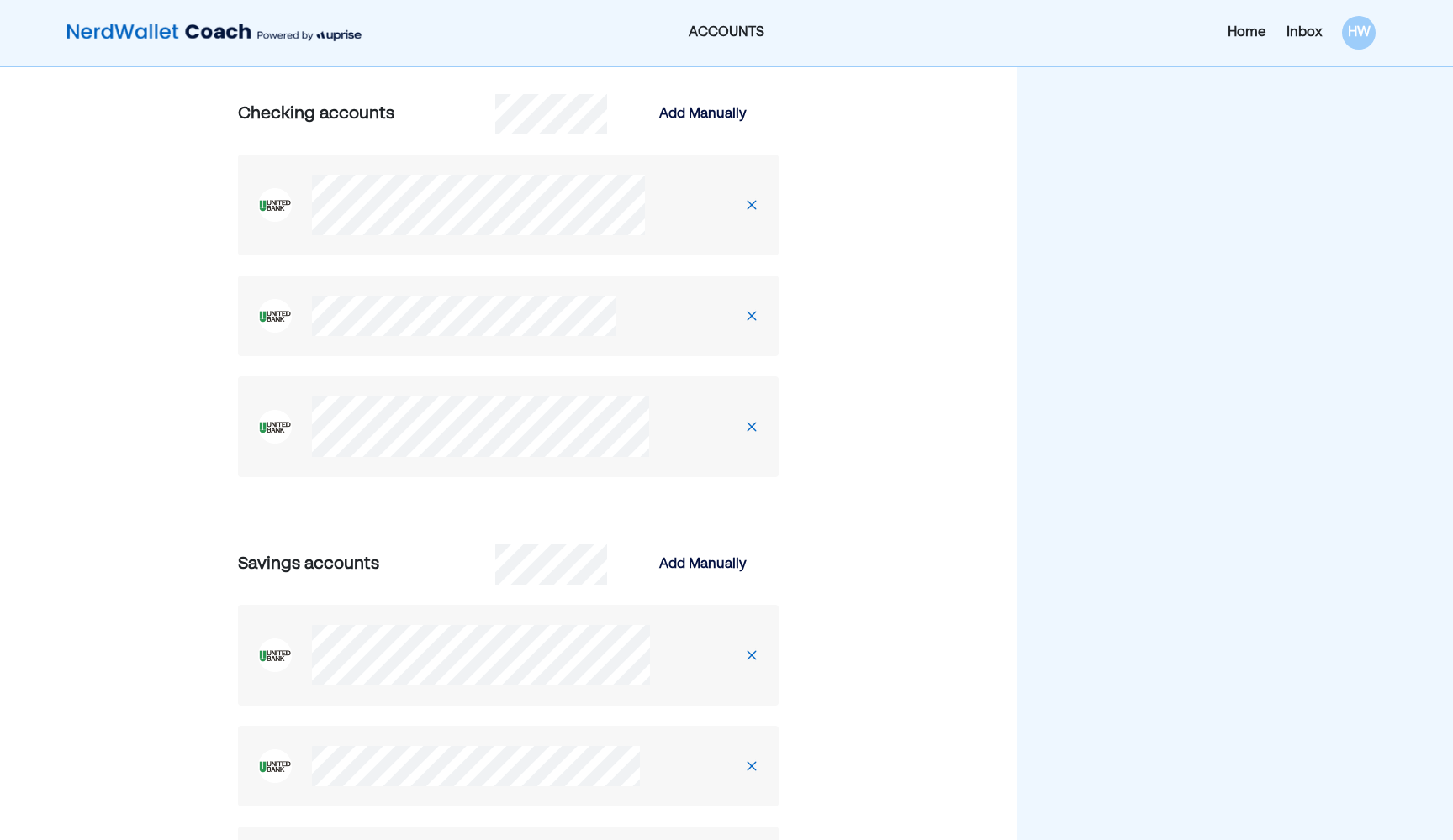
click at [712, 423] on img at bounding box center [751, 426] width 13 height 13
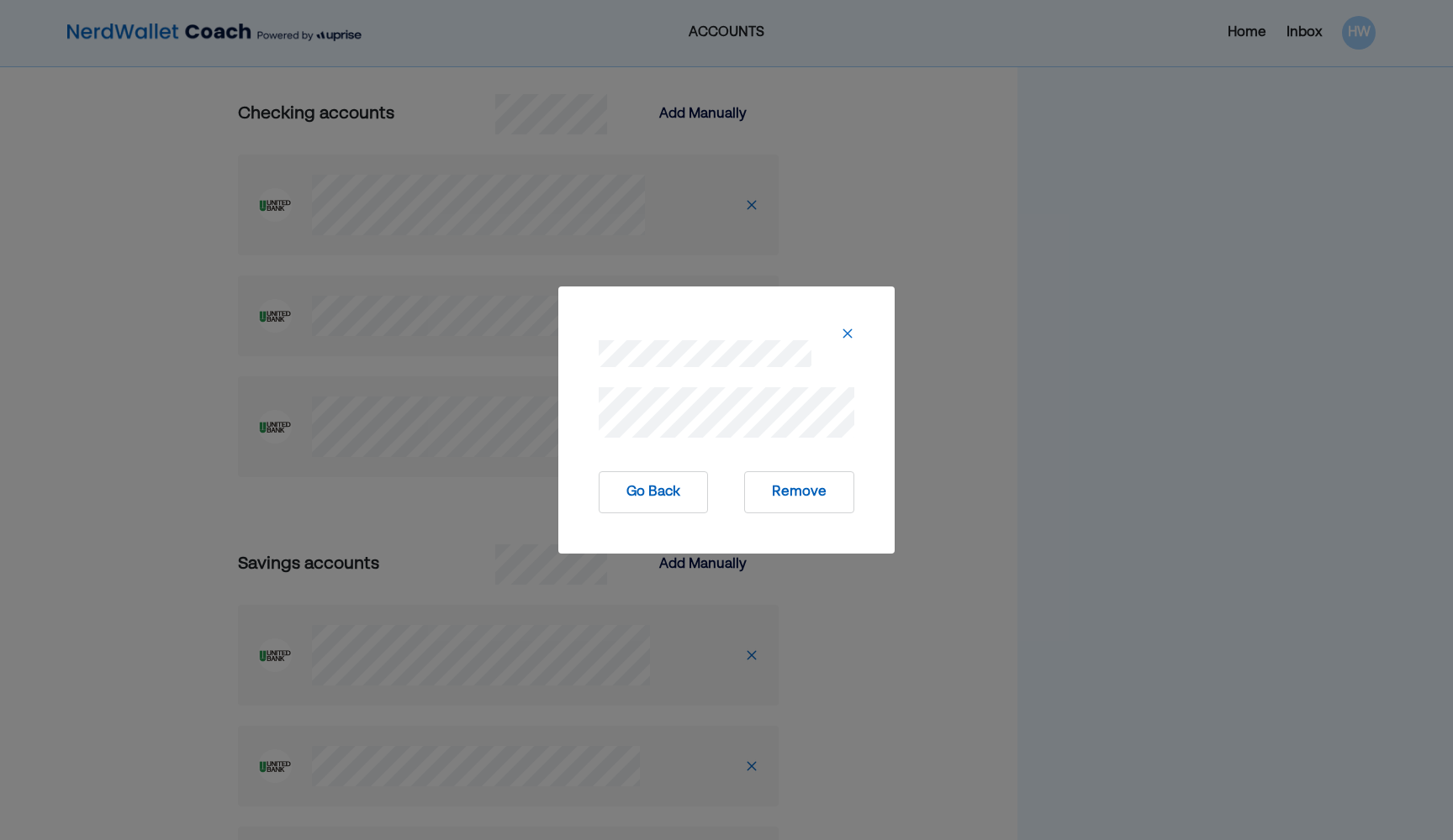
click at [712, 329] on img at bounding box center [847, 333] width 13 height 13
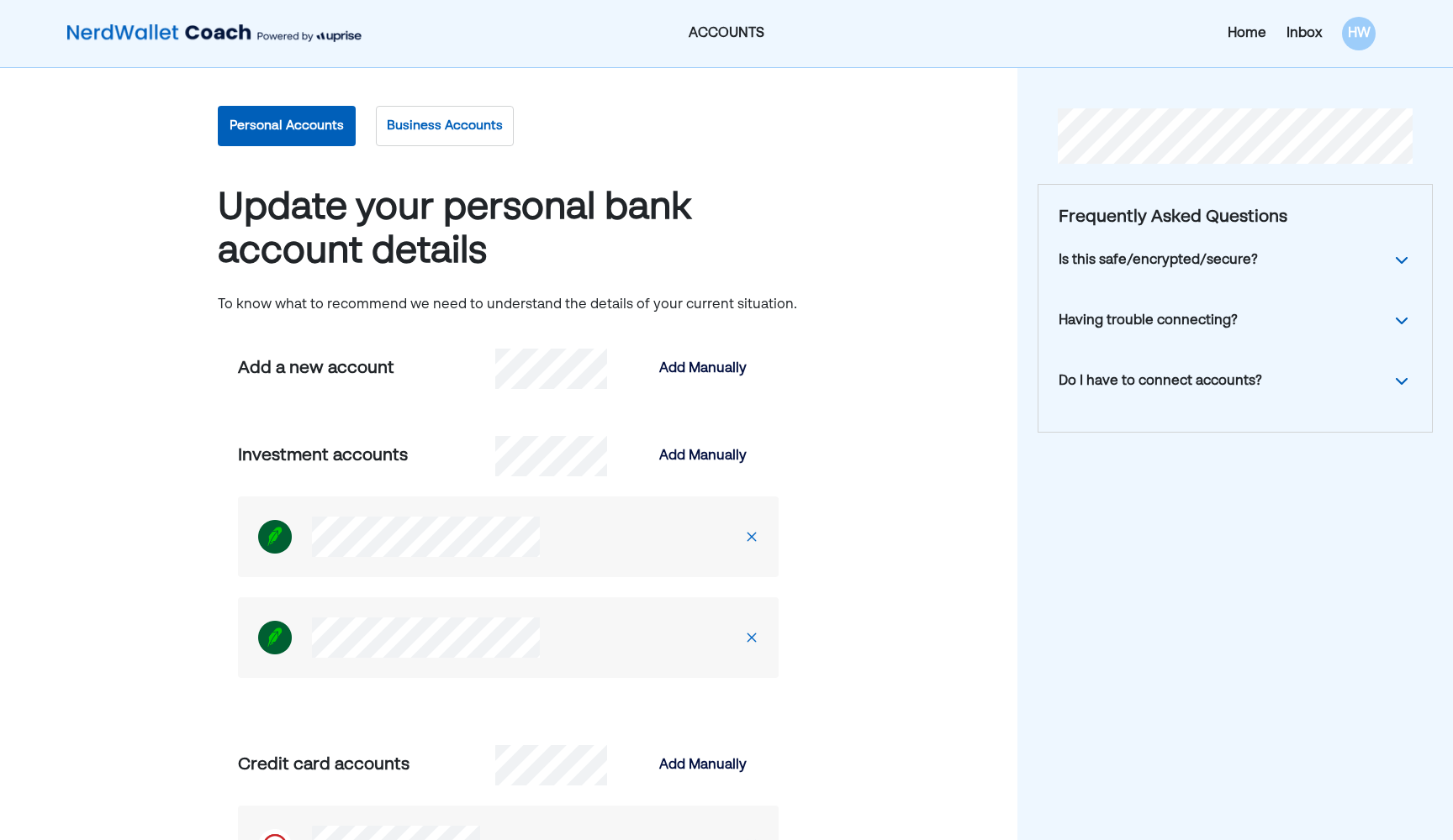
scroll to position [0, 0]
click at [712, 26] on div "Inbox" at bounding box center [1304, 33] width 36 height 20
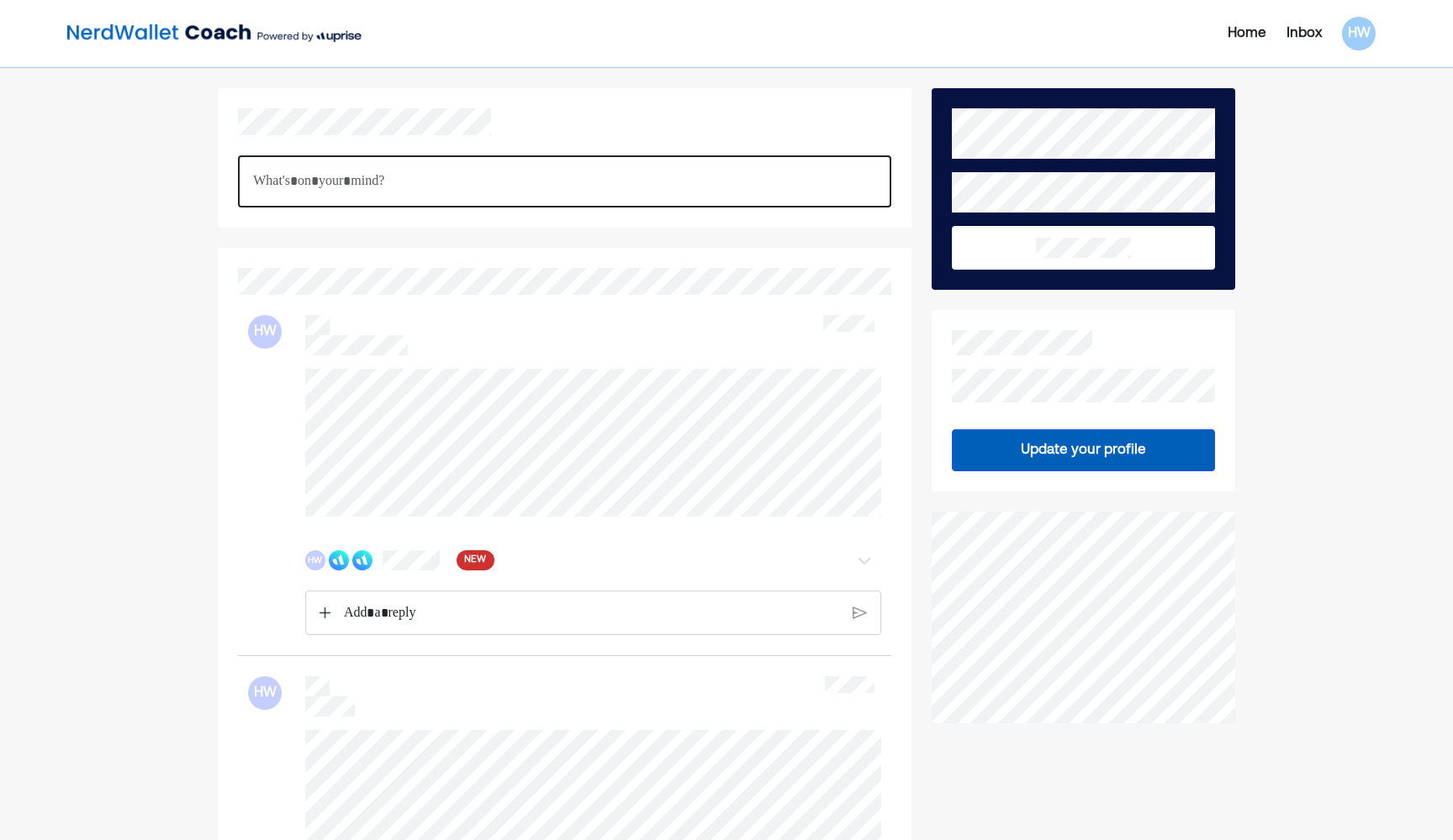
click at [585, 174] on p "Rich Text Editor. Editing area: main" at bounding box center [564, 182] width 623 height 22
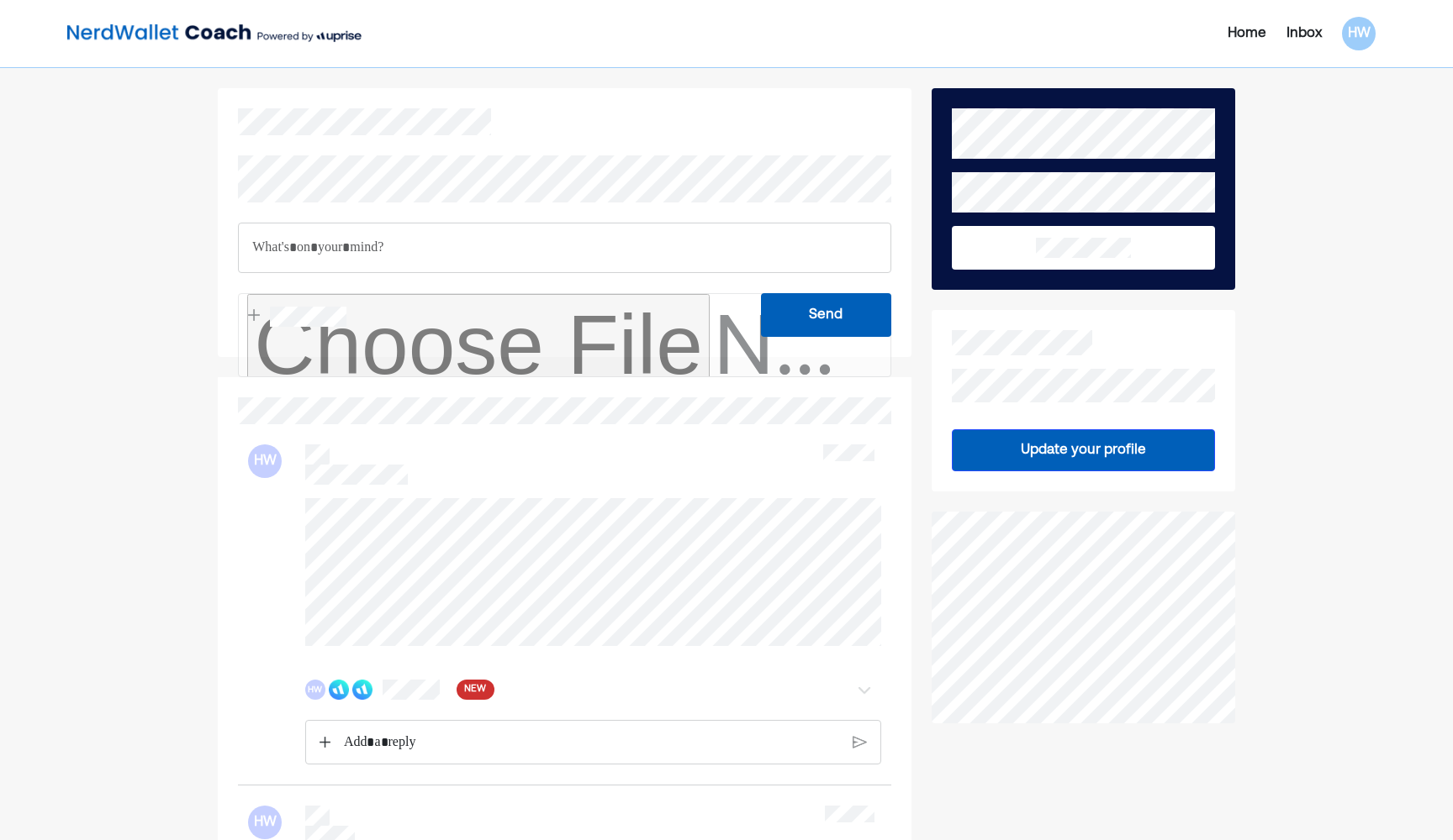
click at [556, 254] on p "Rich Text Editor. Editing area: main" at bounding box center [564, 247] width 625 height 22
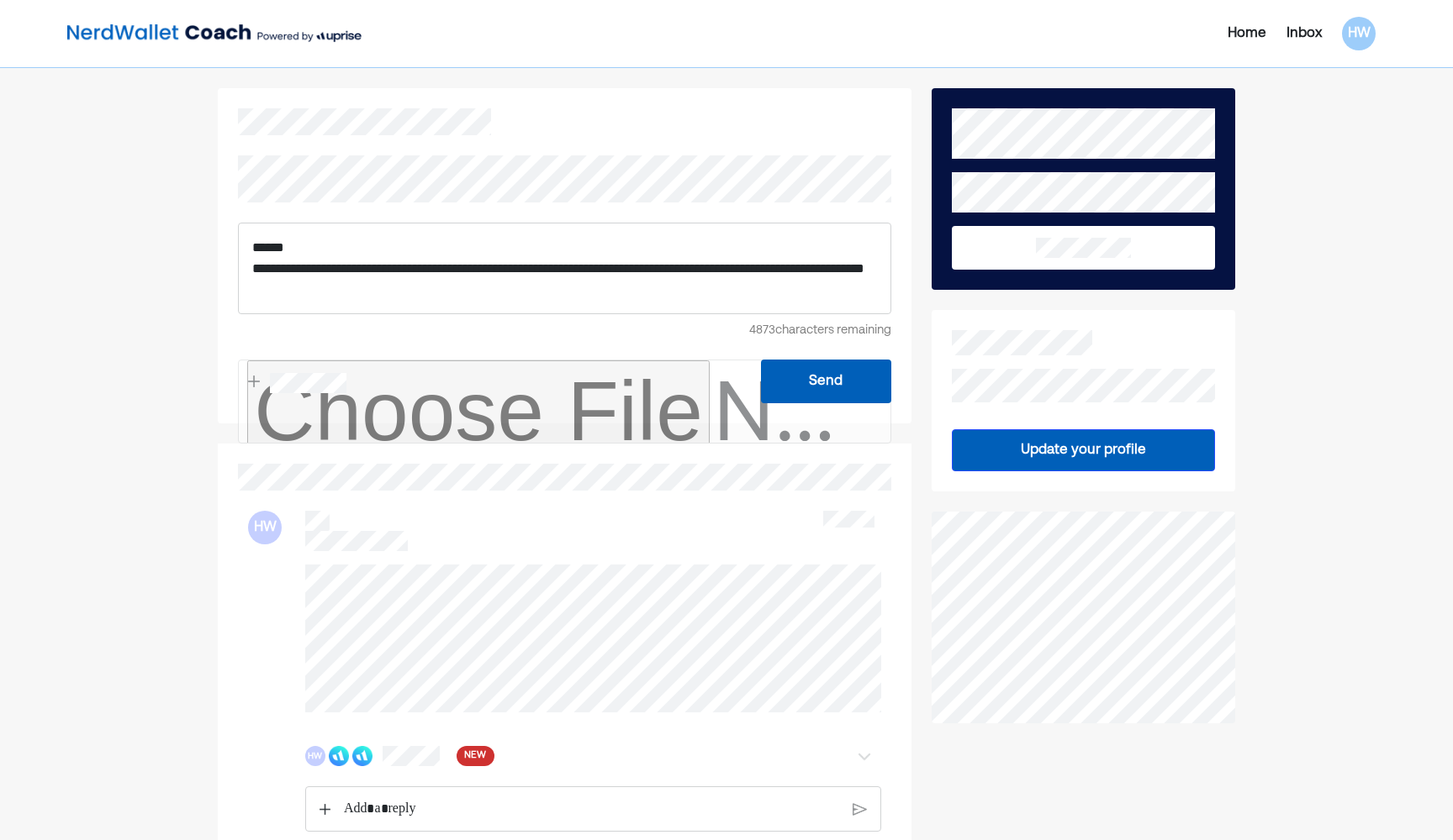
click at [712, 374] on button "Send" at bounding box center [826, 381] width 130 height 44
